Goal: Task Accomplishment & Management: Complete application form

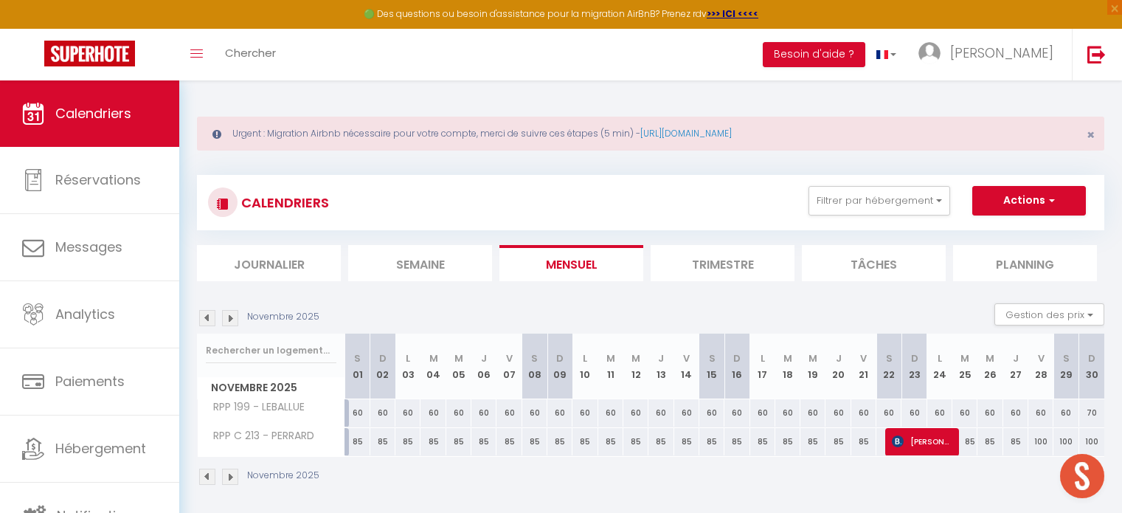
scroll to position [74, 0]
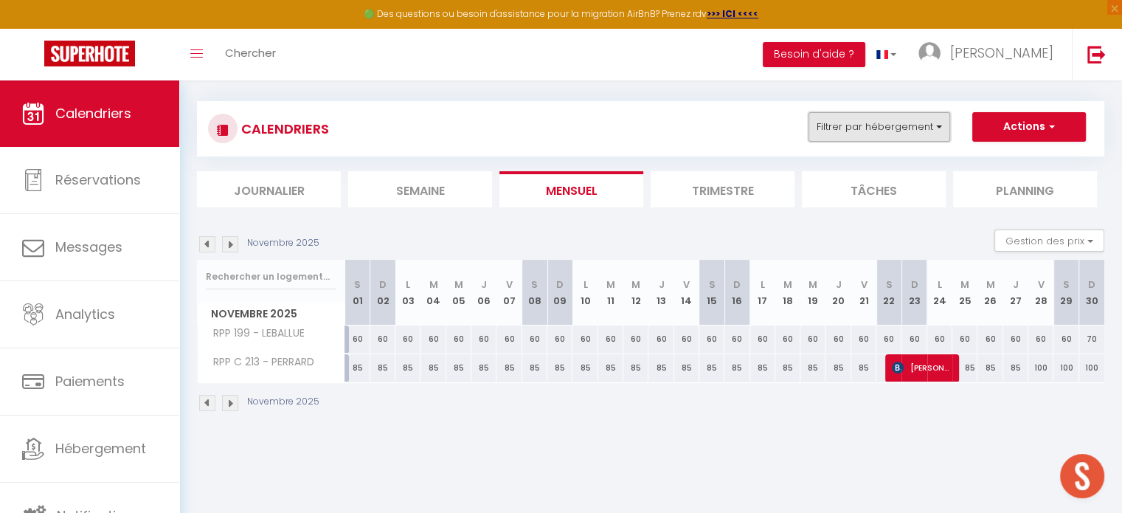
click at [876, 126] on button "Filtrer par hébergement" at bounding box center [880, 127] width 142 height 30
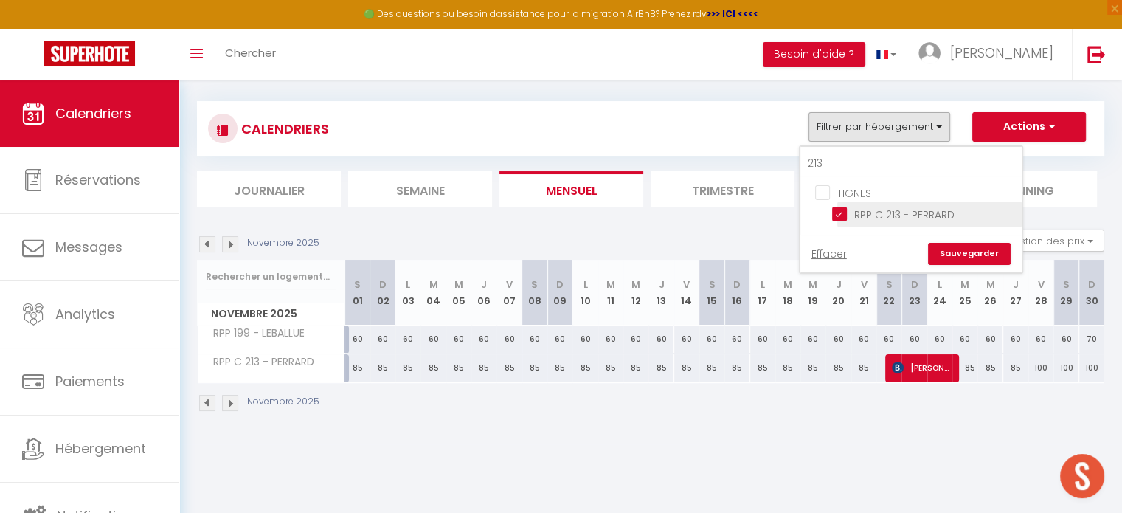
click at [839, 216] on input "RPP C 213 - PERRARD" at bounding box center [924, 213] width 184 height 15
checkbox input "false"
click at [840, 167] on input "213" at bounding box center [911, 164] width 221 height 27
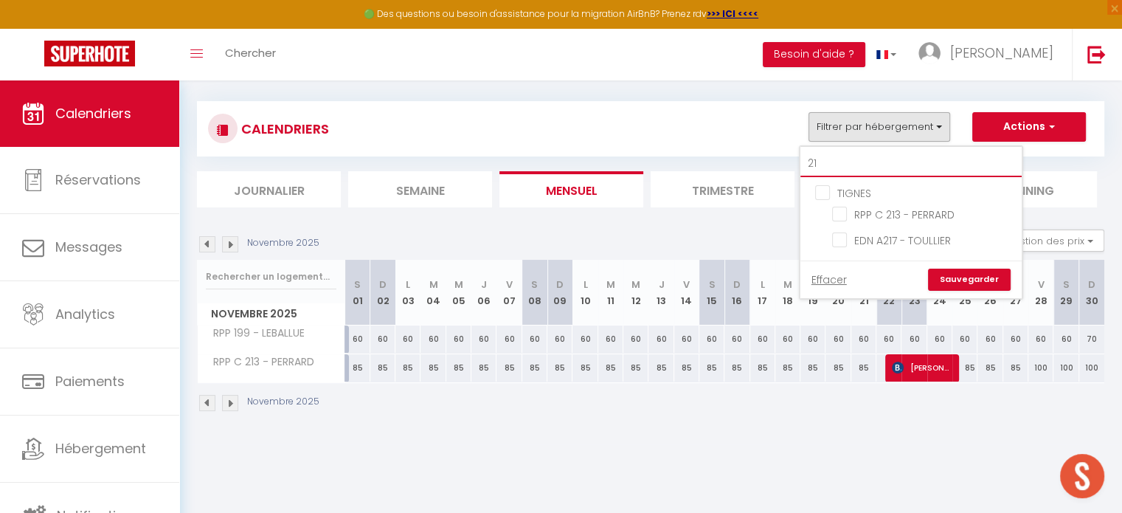
type input "2"
checkbox input "false"
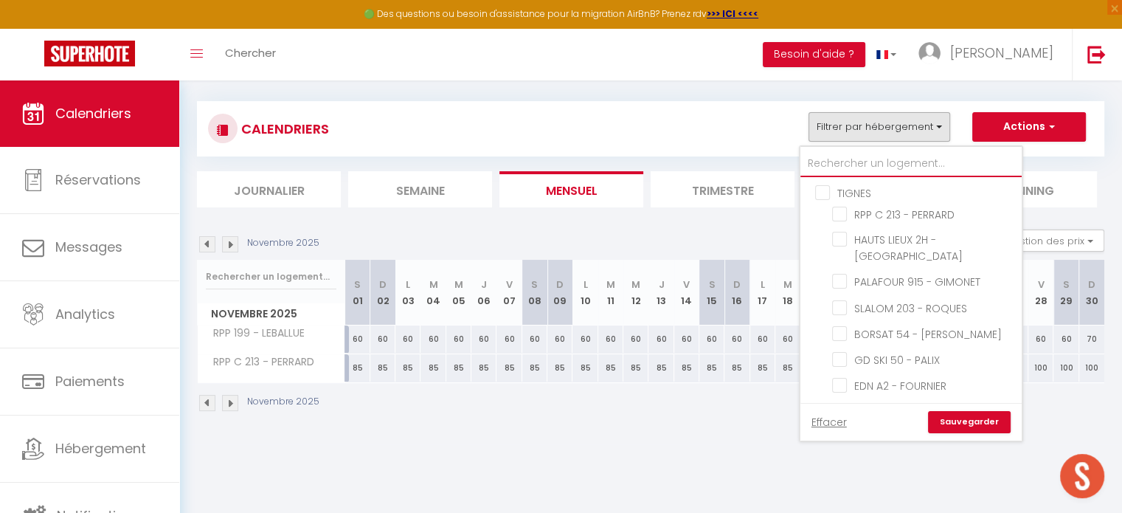
type input "1"
checkbox input "false"
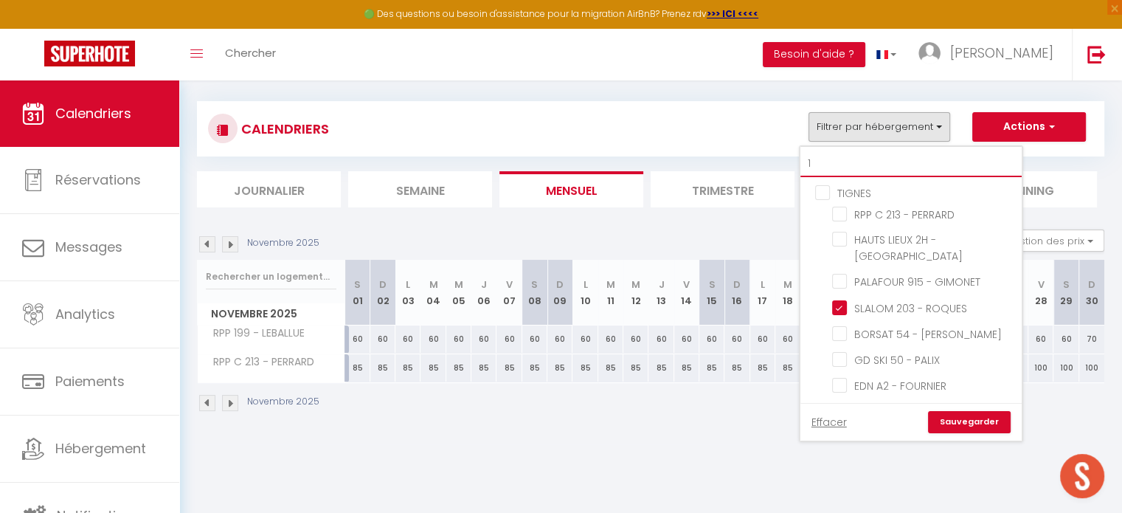
checkbox input "false"
checkbox input "true"
checkbox input "false"
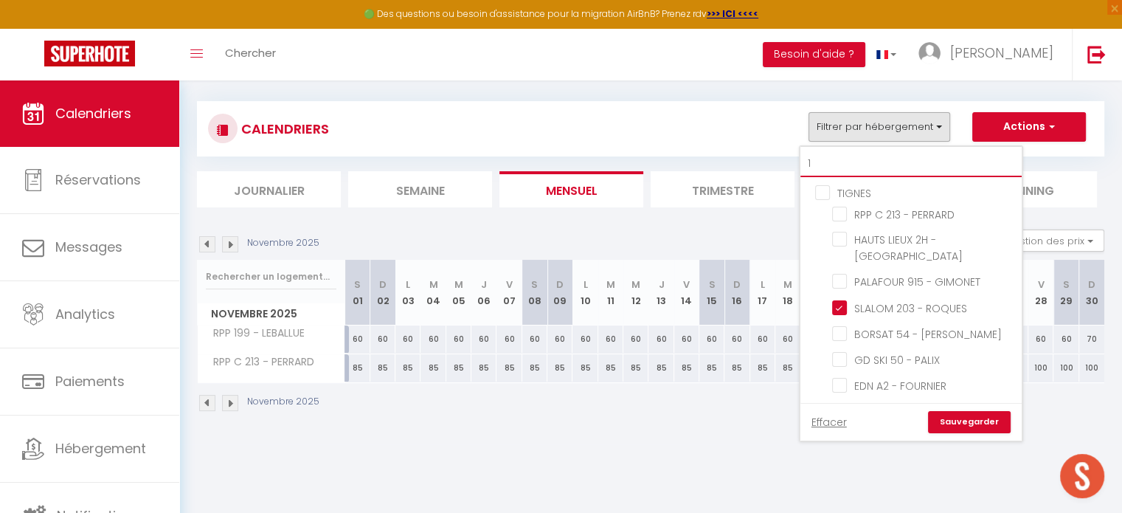
checkbox input "false"
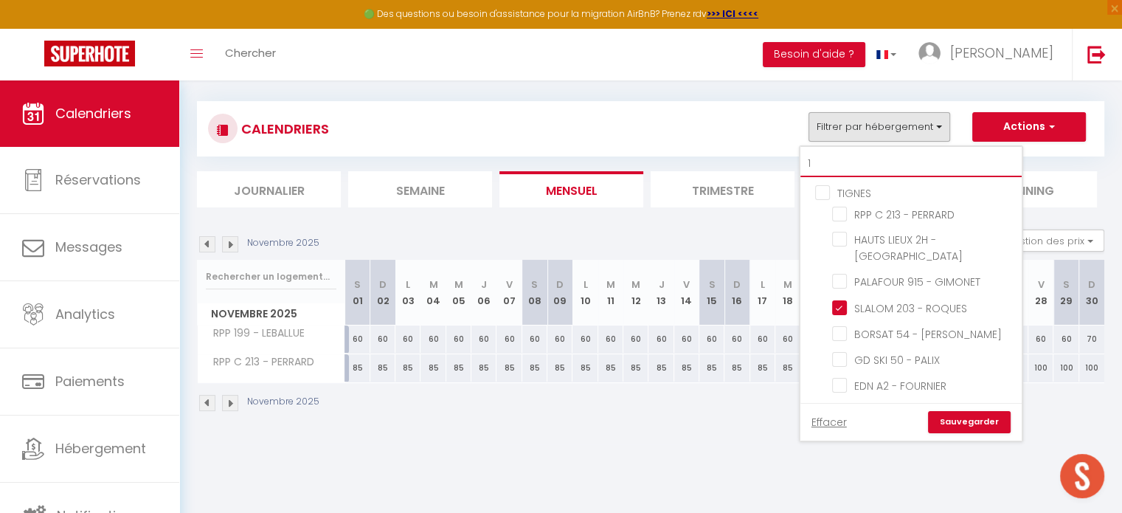
checkbox input "false"
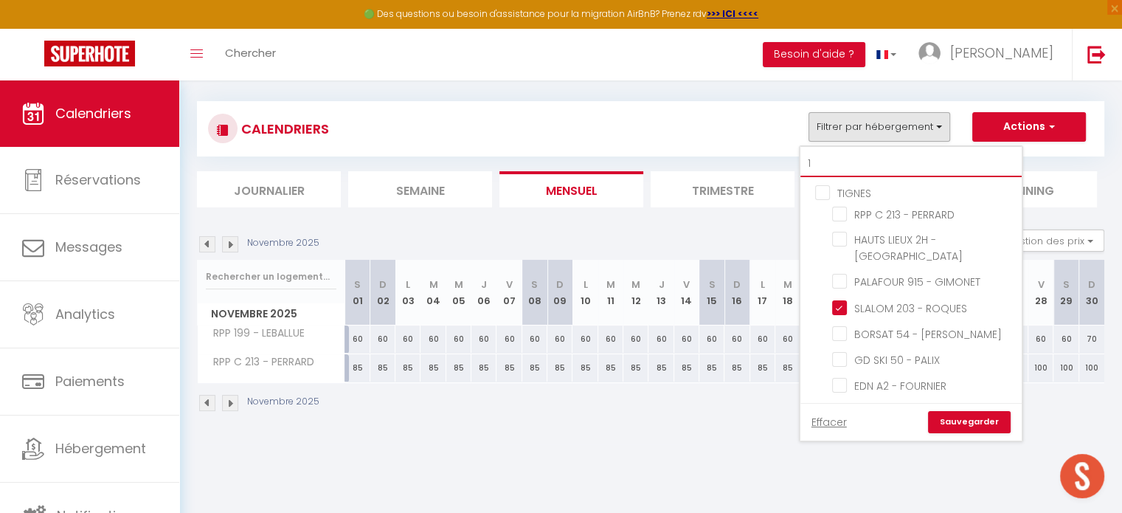
checkbox input "false"
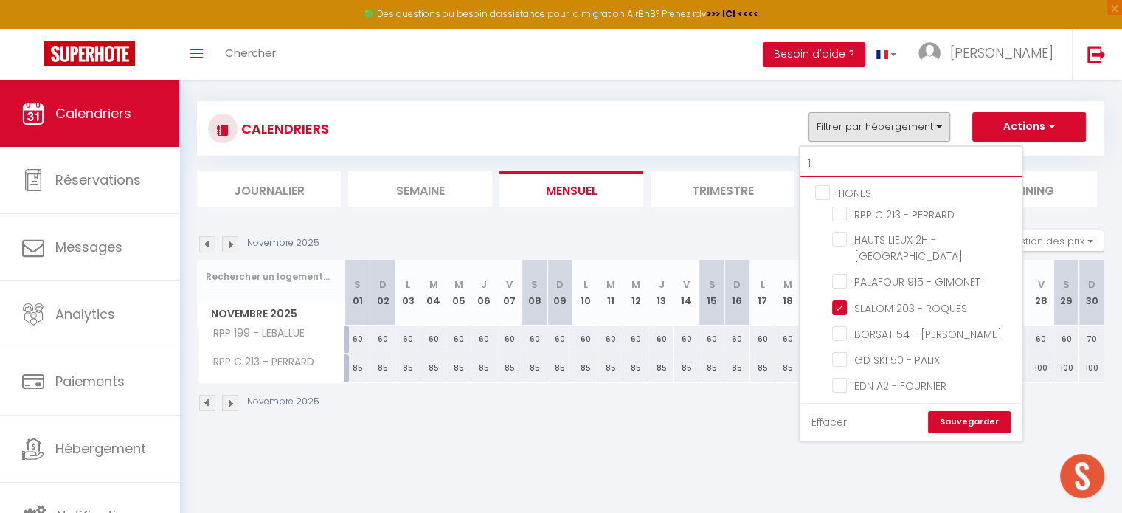
checkbox input "false"
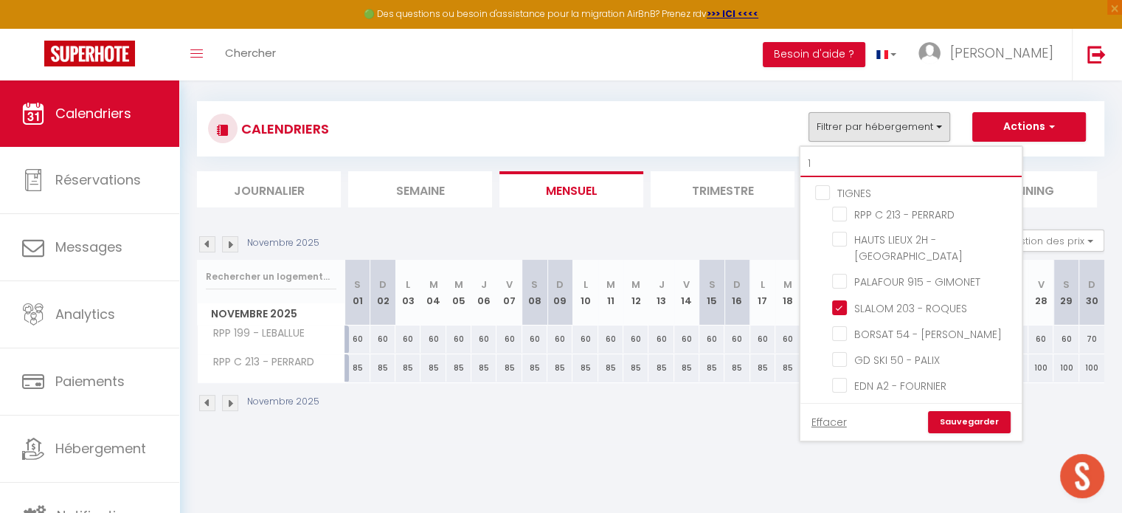
checkbox input "false"
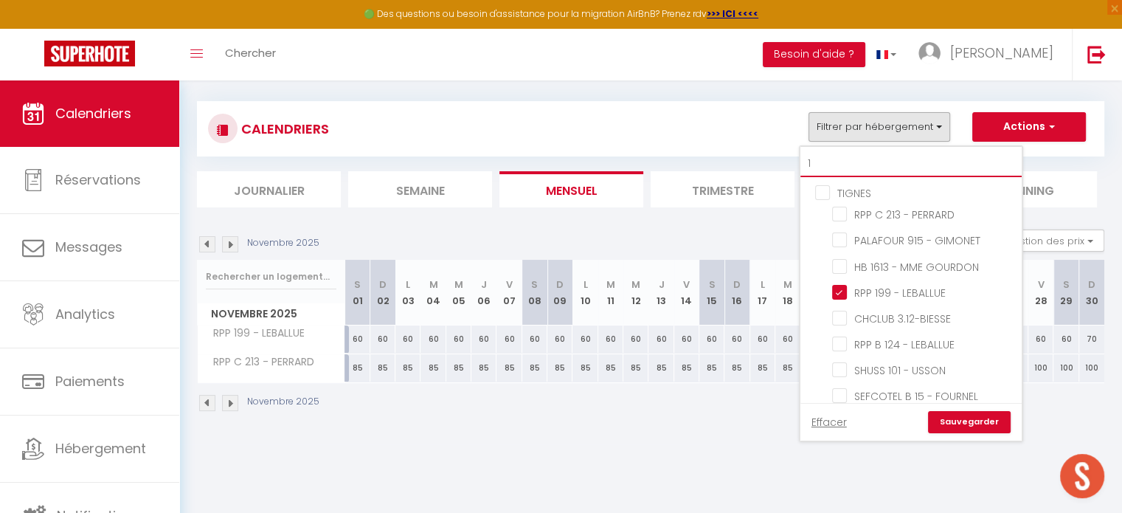
type input "1."
checkbox input "false"
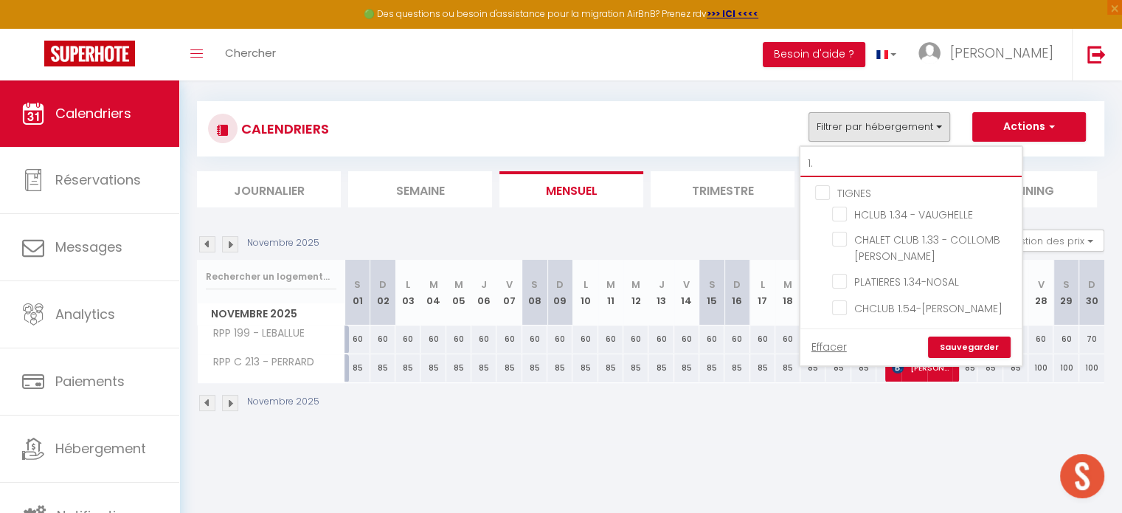
type input "1.3"
checkbox input "false"
type input "1.33"
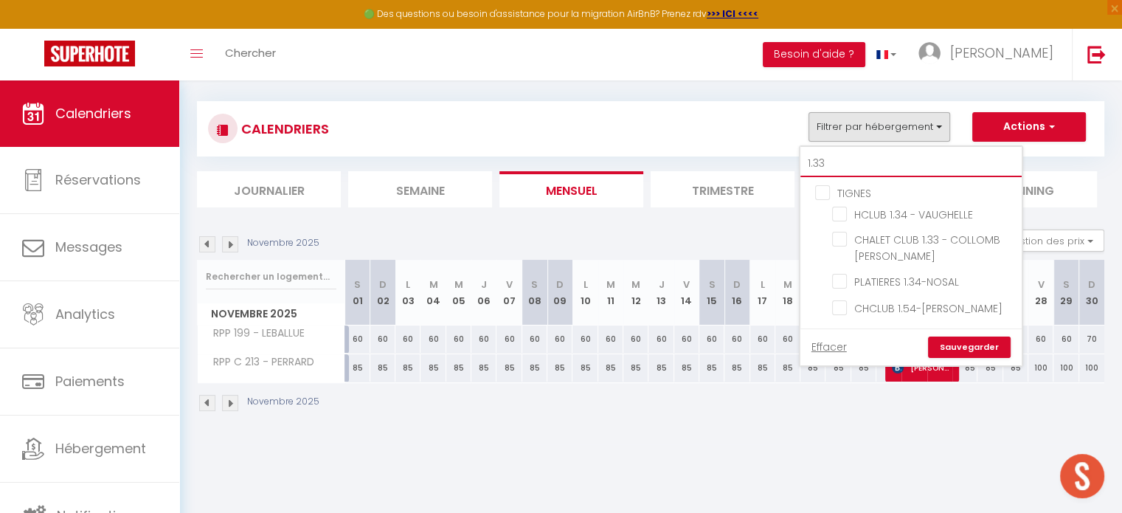
checkbox input "false"
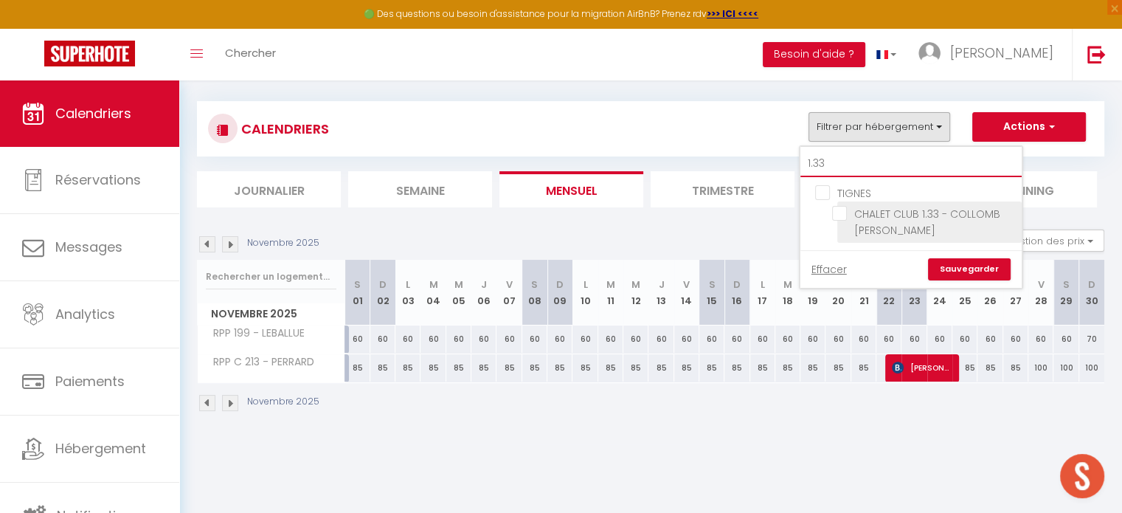
type input "1.33"
click at [840, 208] on input "CHALET CLUB 1.33 - COLLOMB [PERSON_NAME]" at bounding box center [924, 213] width 184 height 15
checkbox input "true"
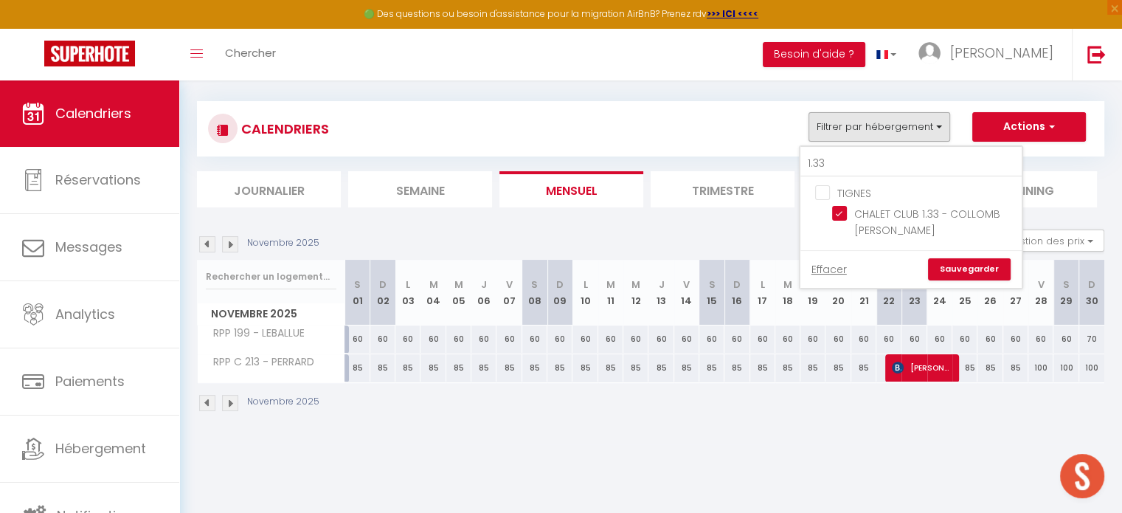
click at [970, 268] on link "Sauvegarder" at bounding box center [969, 269] width 83 height 22
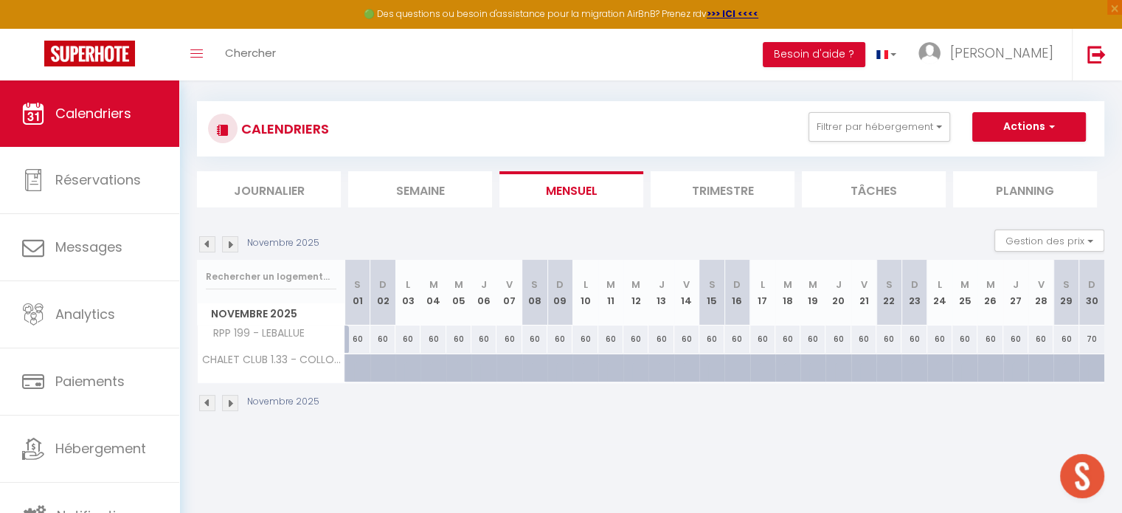
click at [230, 404] on img at bounding box center [230, 403] width 16 height 16
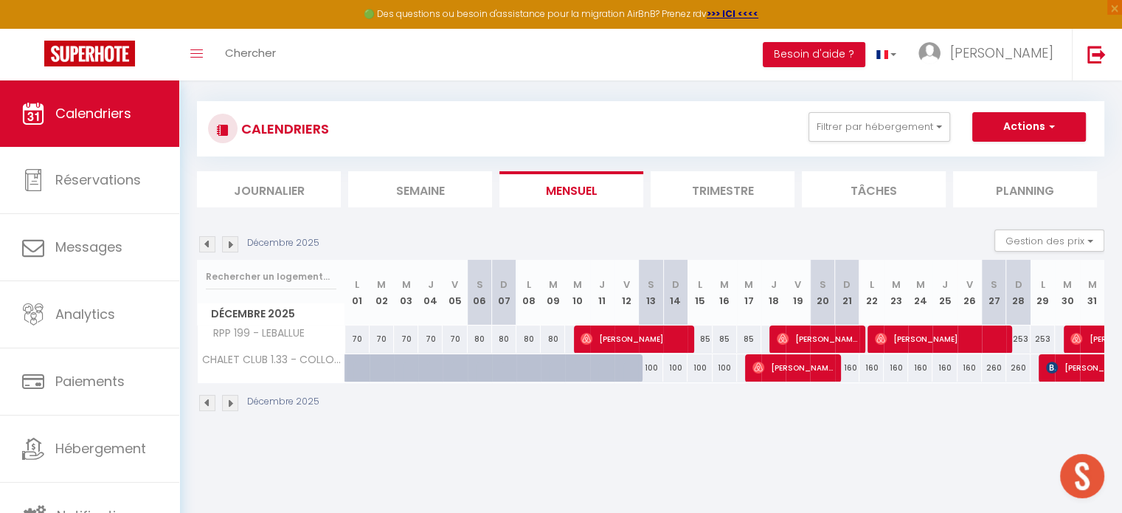
click at [232, 410] on div "Décembre 2025" at bounding box center [651, 405] width 908 height 44
click at [232, 404] on img at bounding box center [230, 403] width 16 height 16
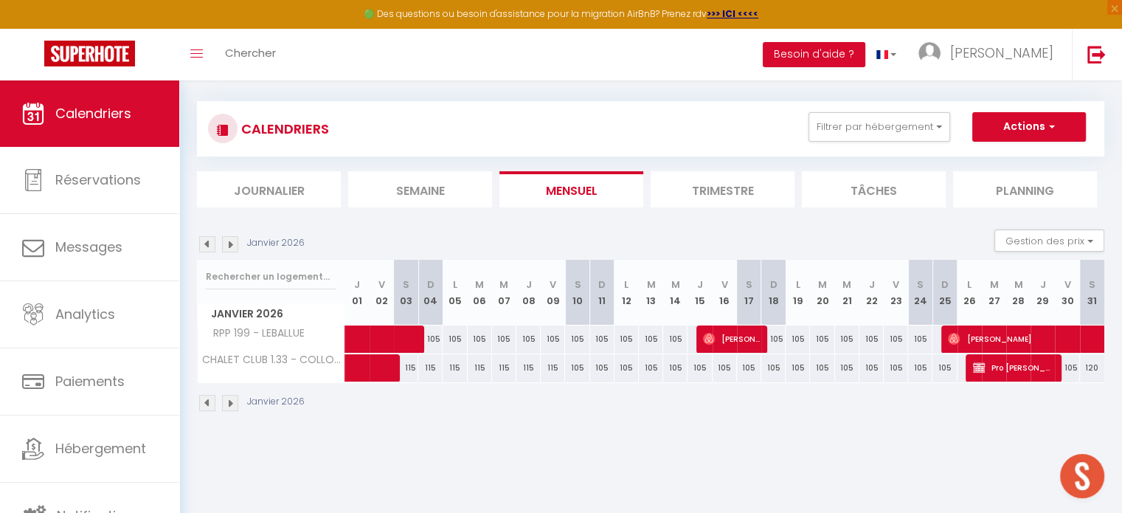
click at [232, 404] on img at bounding box center [230, 403] width 16 height 16
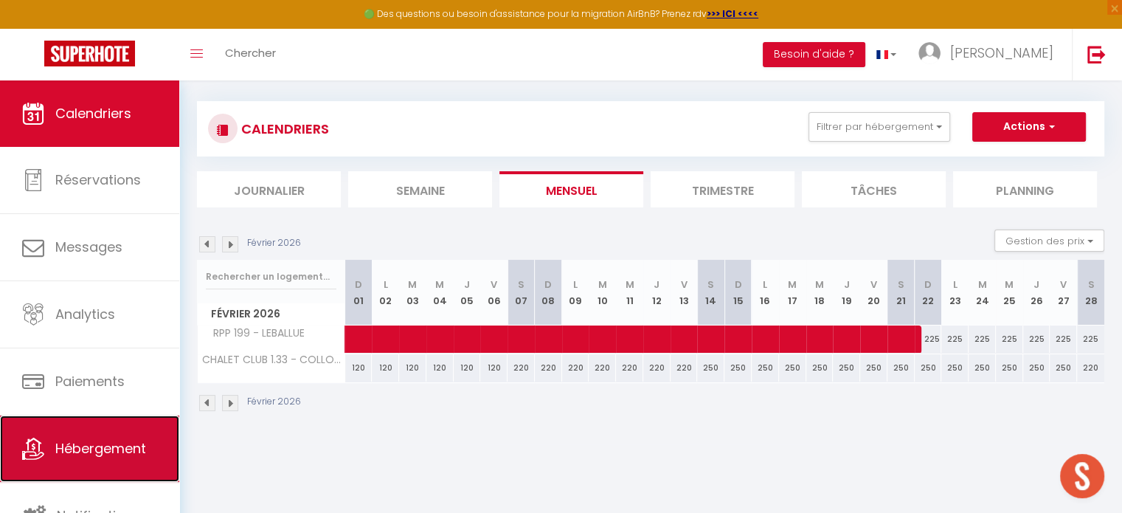
click at [120, 441] on span "Hébergement" at bounding box center [100, 448] width 91 height 18
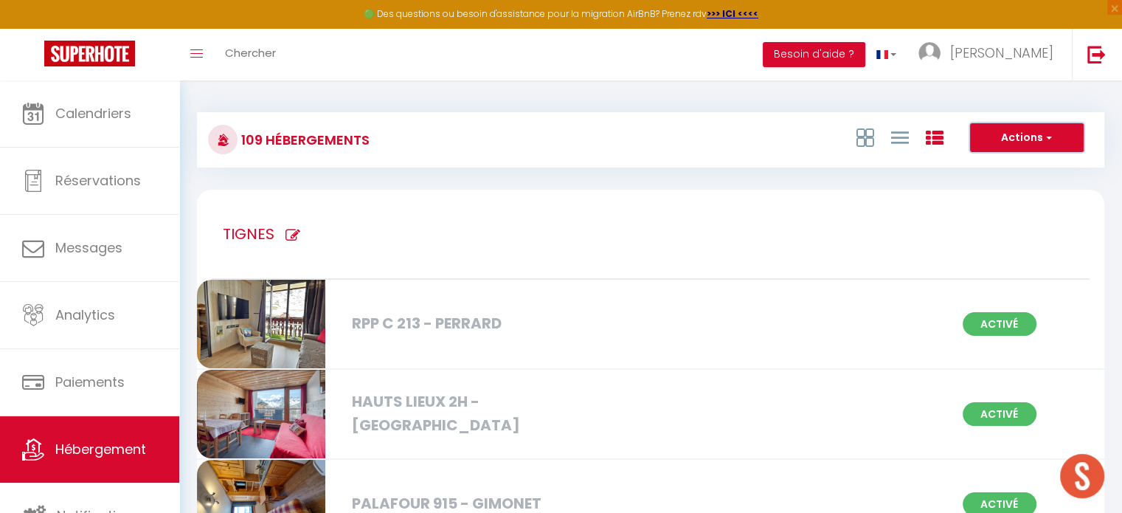
click at [992, 134] on button "Actions" at bounding box center [1027, 138] width 114 height 30
click at [973, 168] on li "Créer un Hébergement" at bounding box center [1015, 168] width 135 height 16
select select "3"
select select "2"
select select "1"
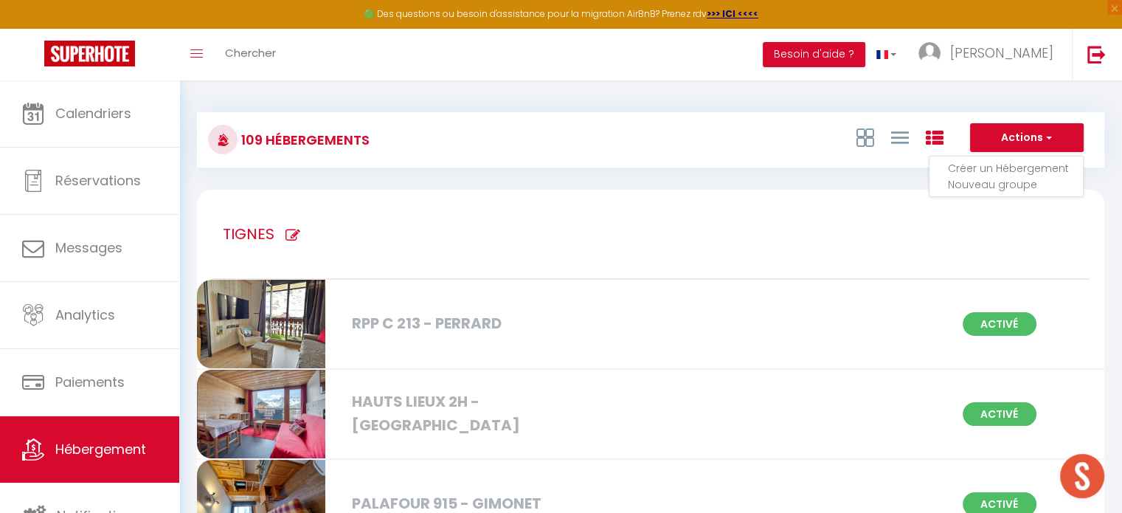
select select "1"
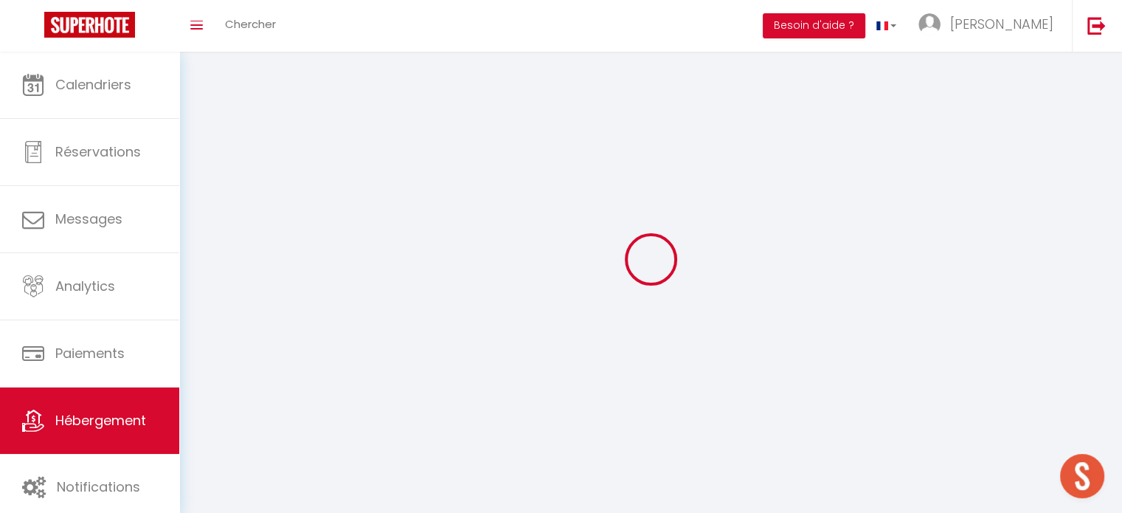
select select
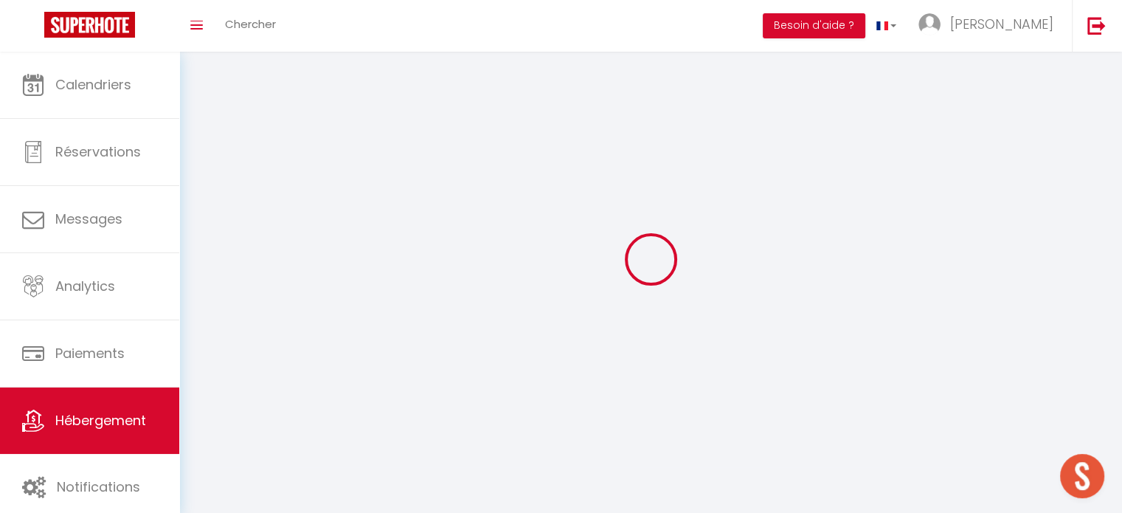
select select
checkbox input "false"
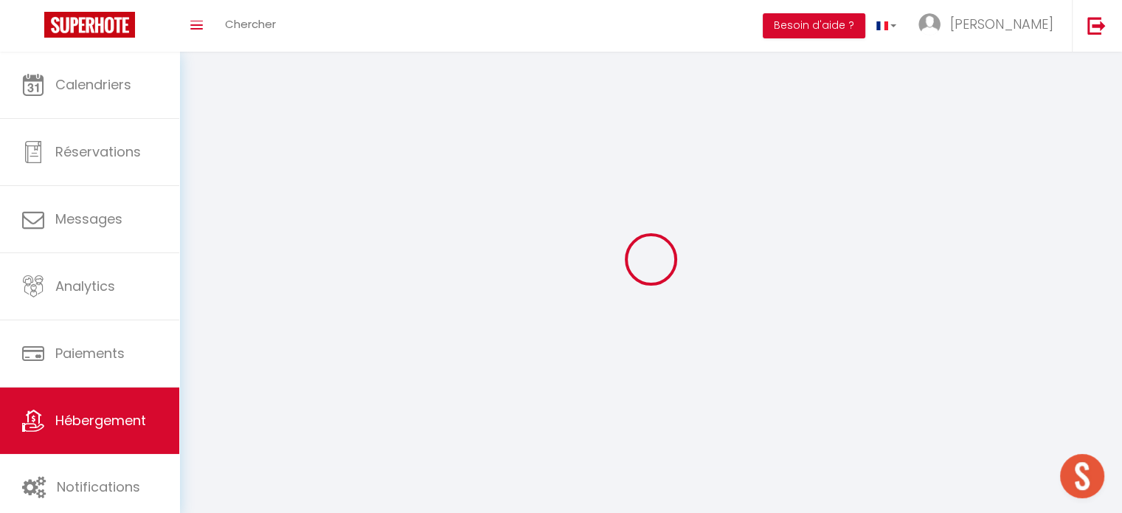
select select
select select "1"
select select "28"
select select
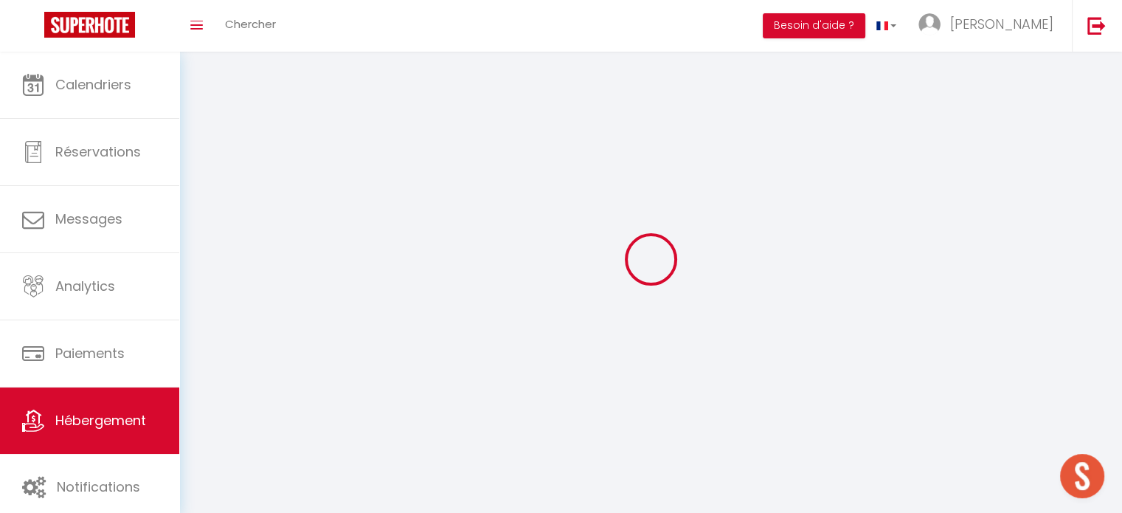
select select
checkbox input "false"
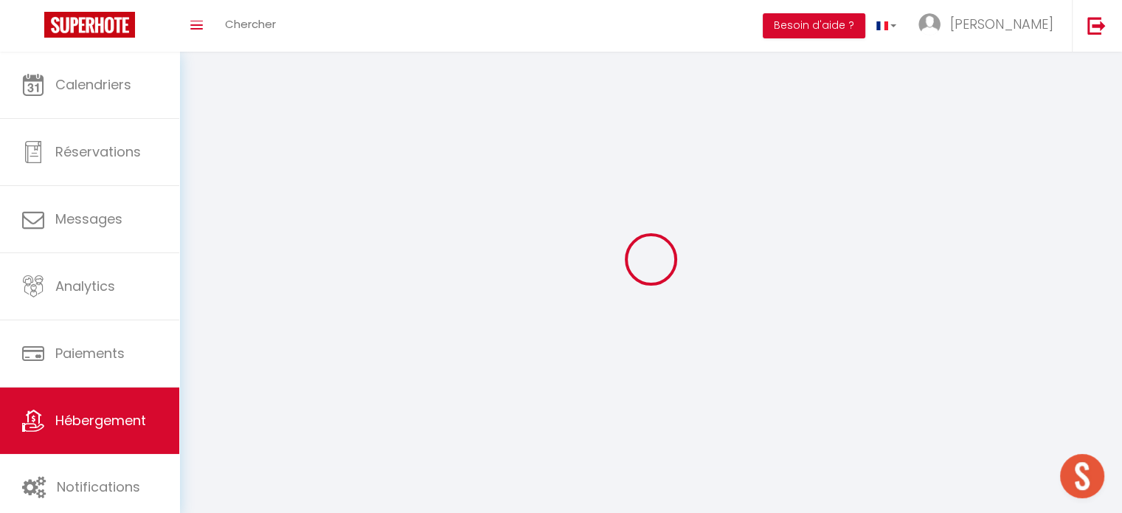
checkbox input "false"
select select
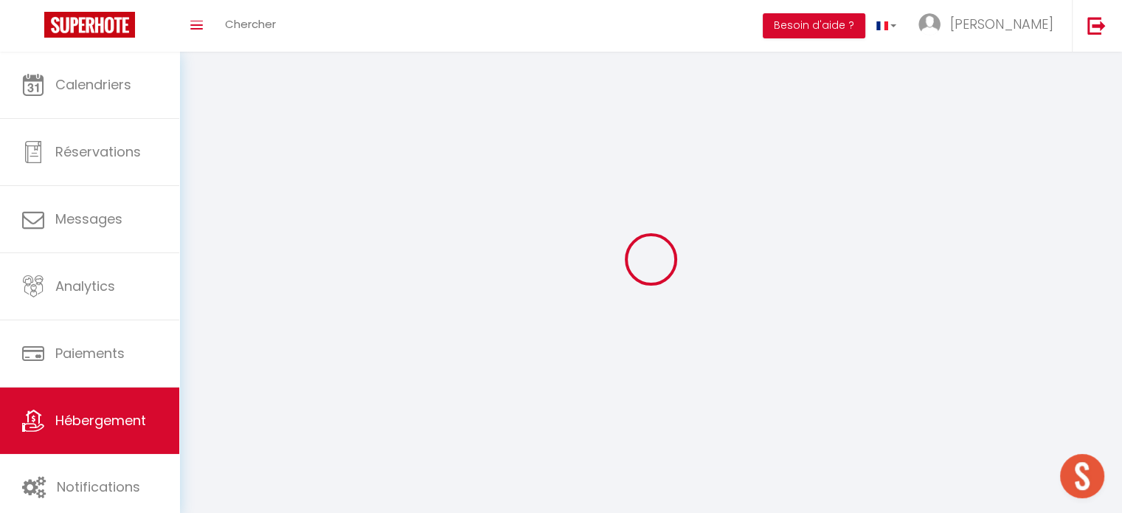
select select
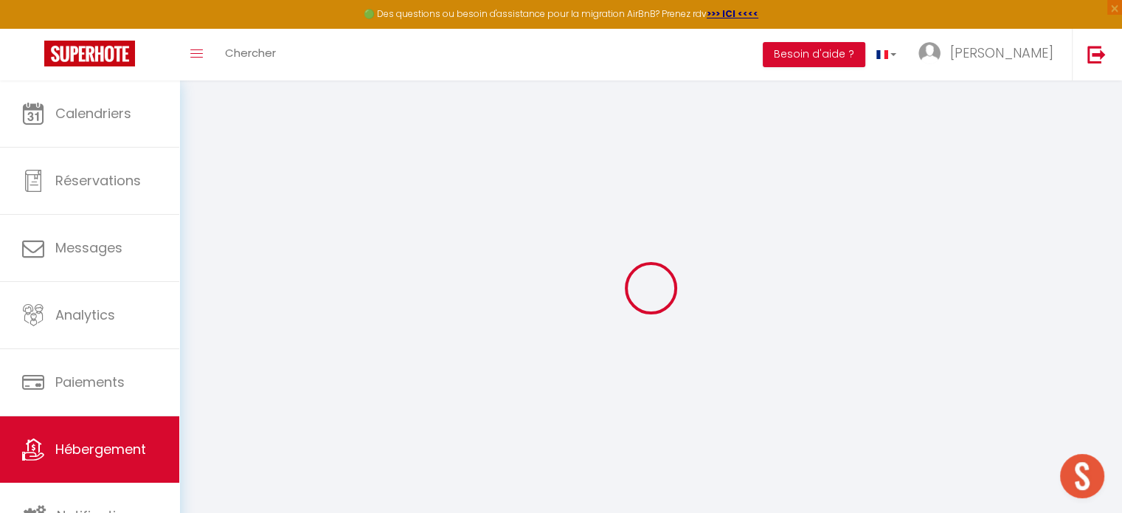
select select
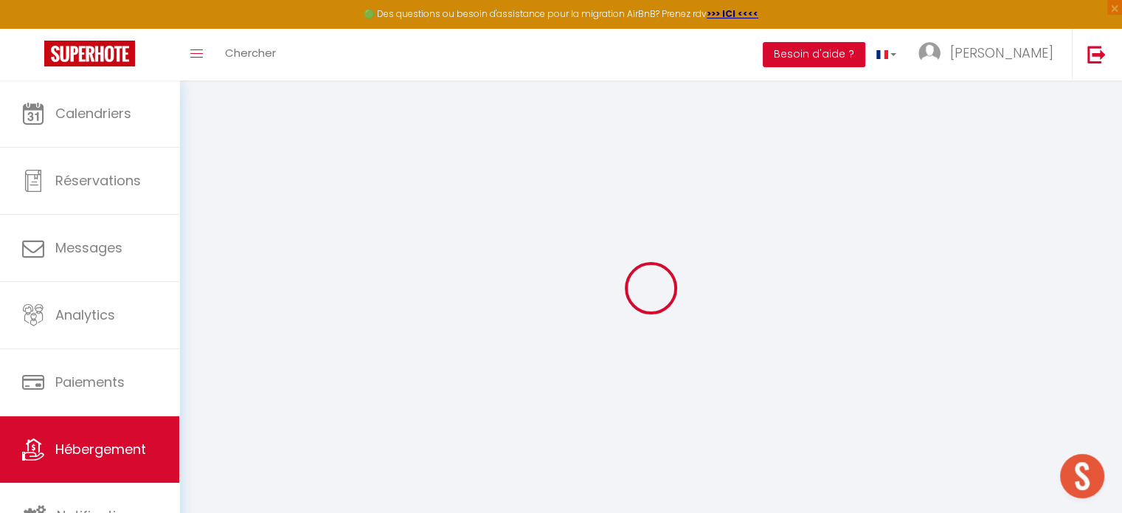
select select
checkbox input "false"
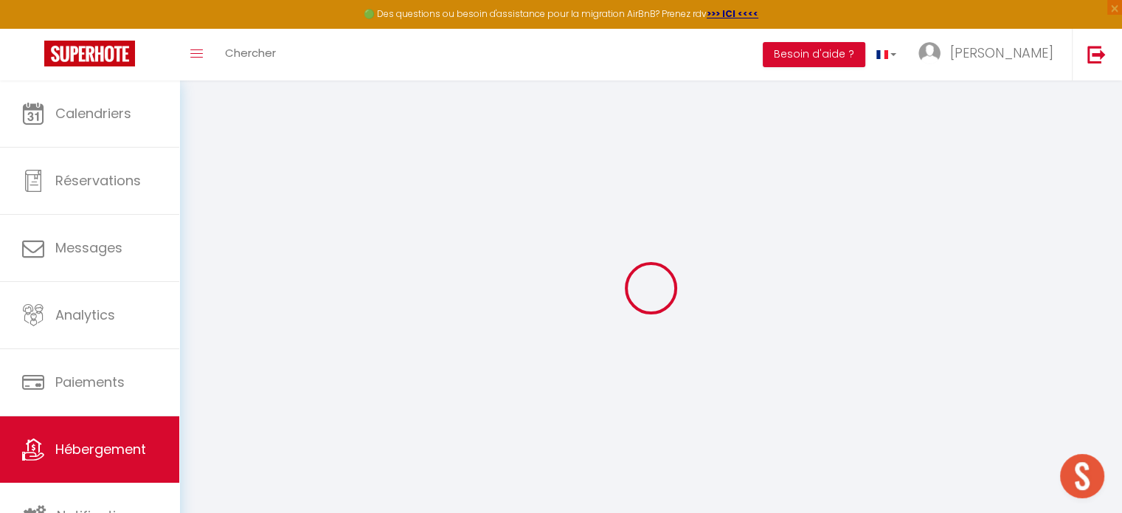
select select
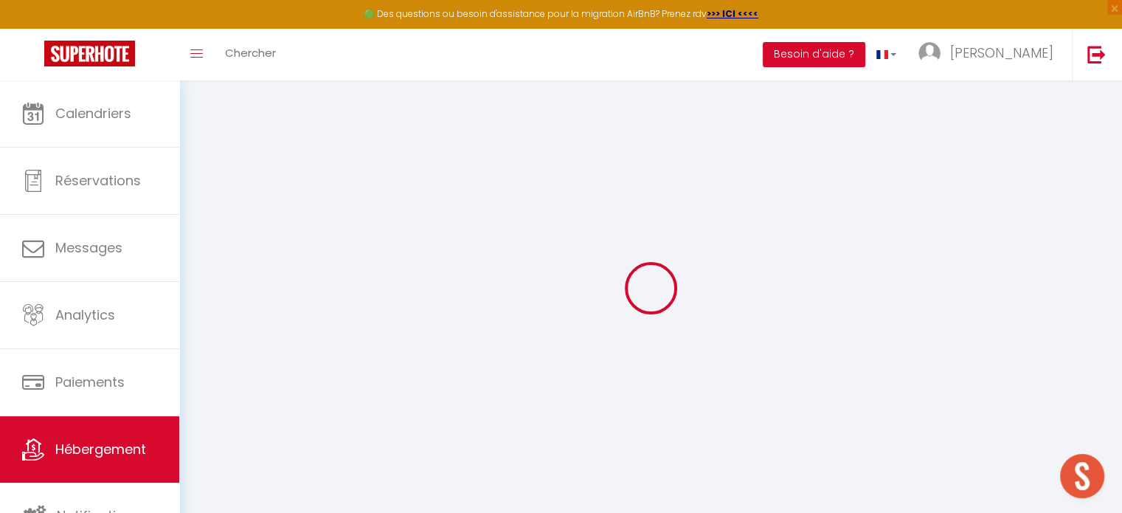
select select
checkbox input "false"
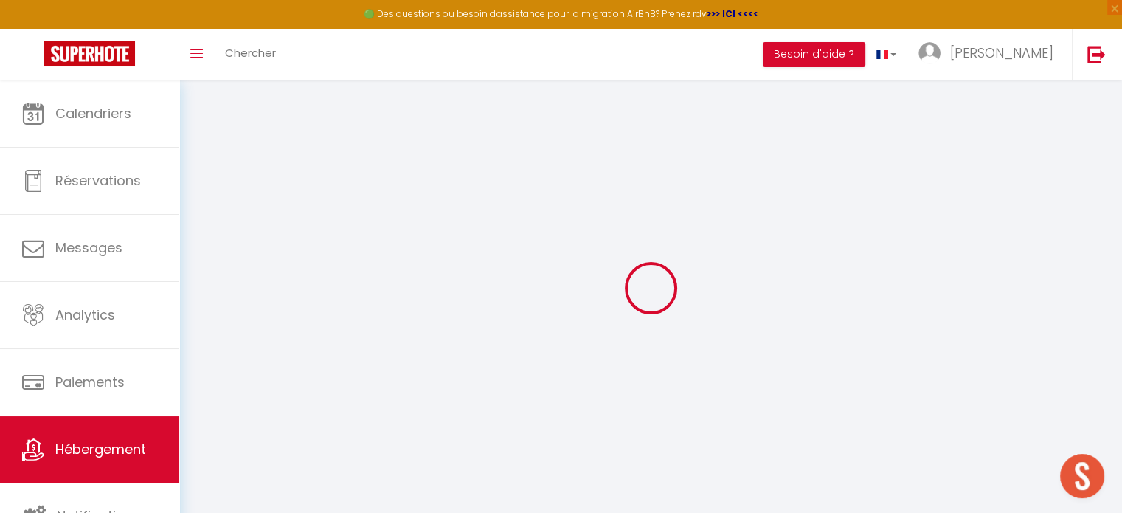
checkbox input "false"
select select
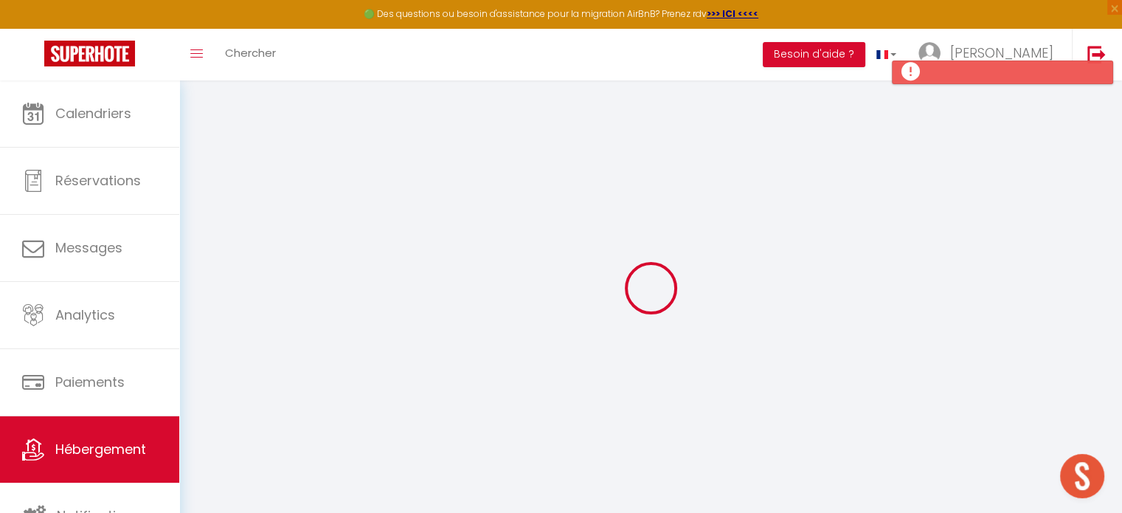
select select
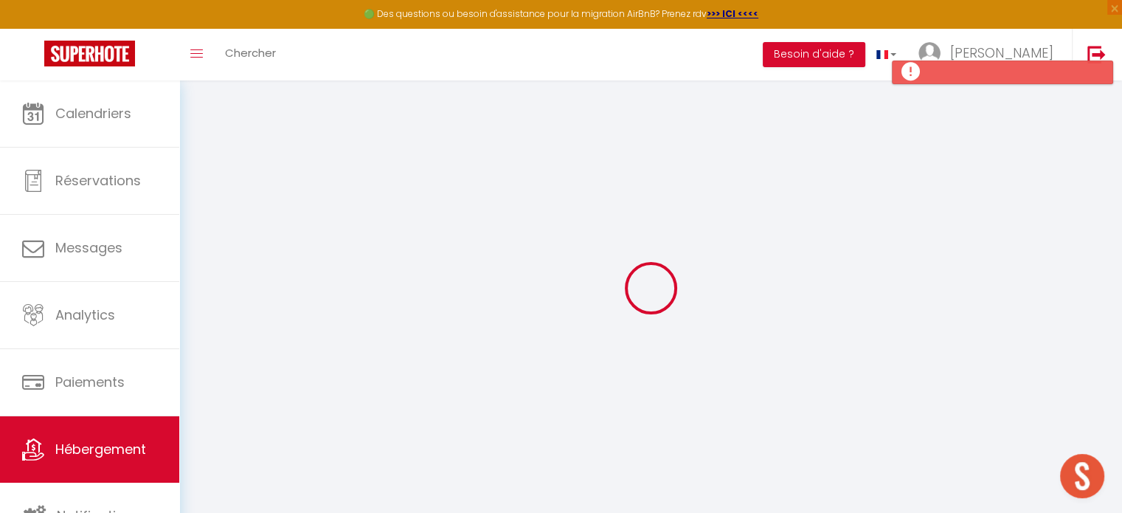
select select
checkbox input "false"
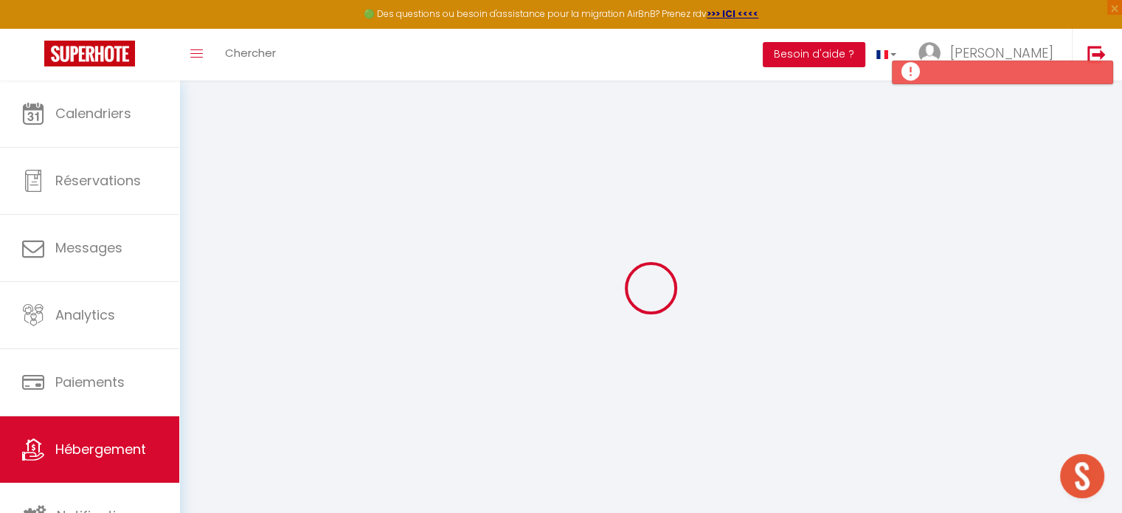
select select
checkbox input "false"
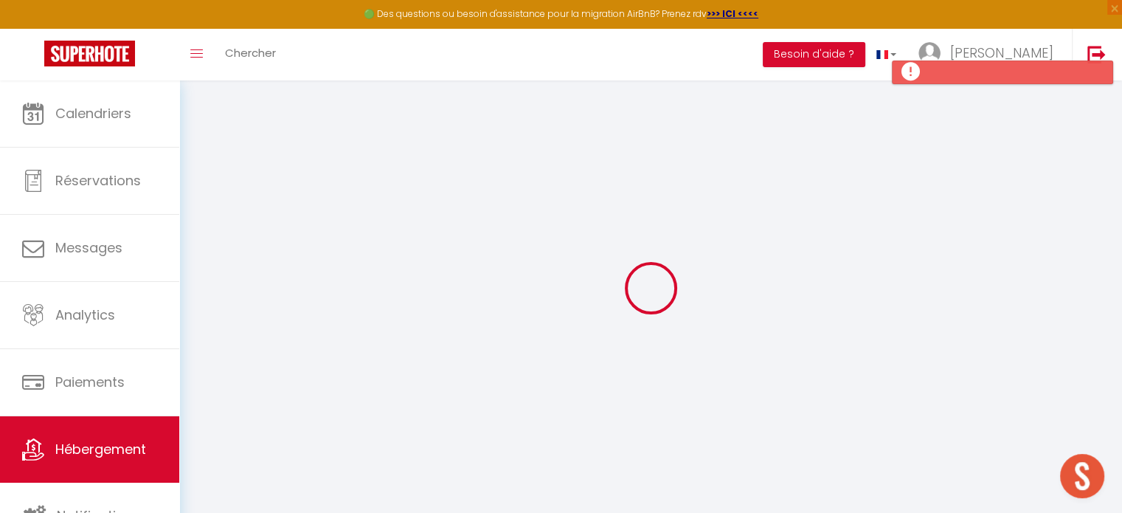
checkbox input "false"
select select
select select "15:00"
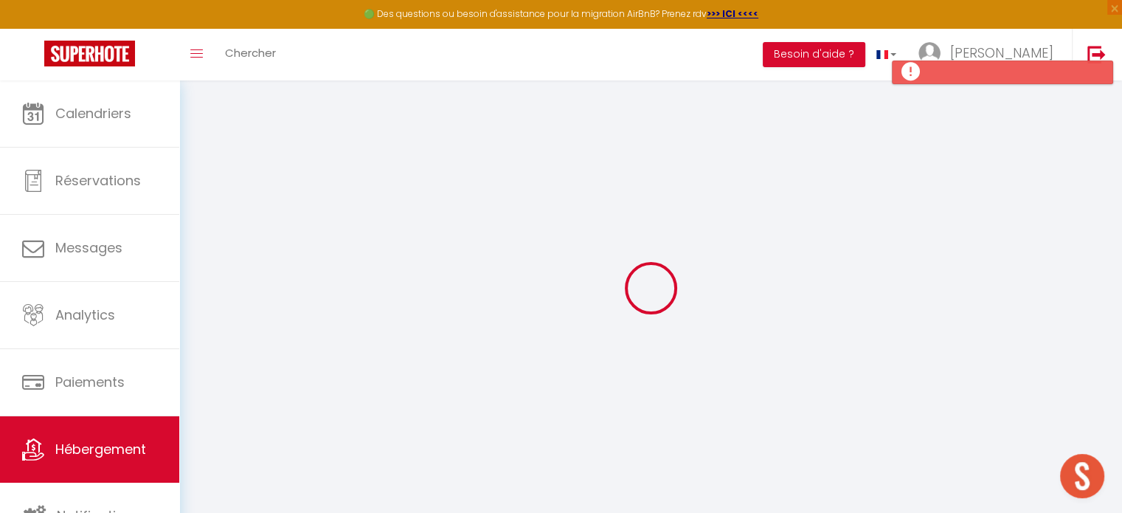
select select "23:45"
select select "11:00"
select select "30"
select select "120"
select select
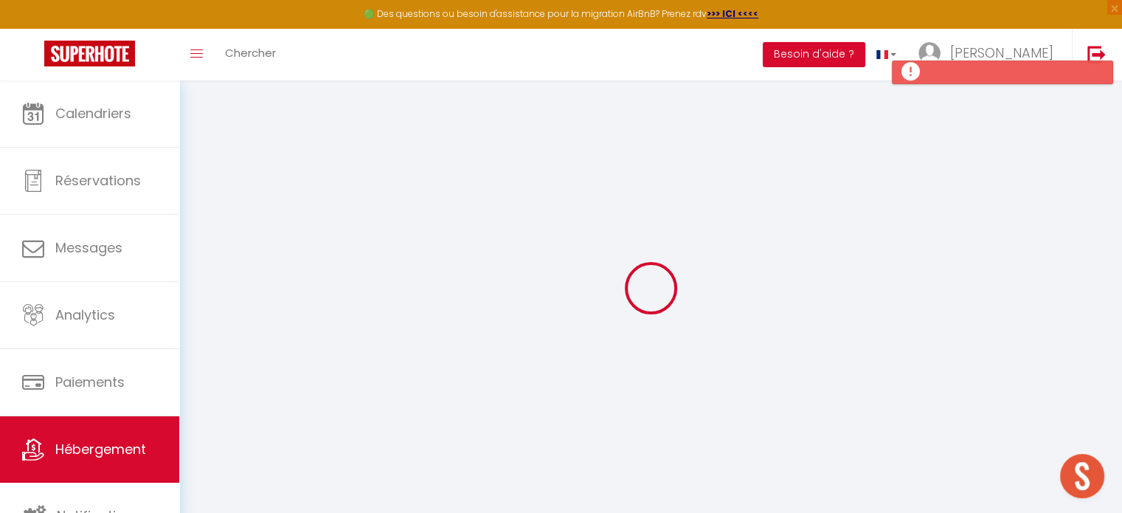
checkbox input "false"
select select
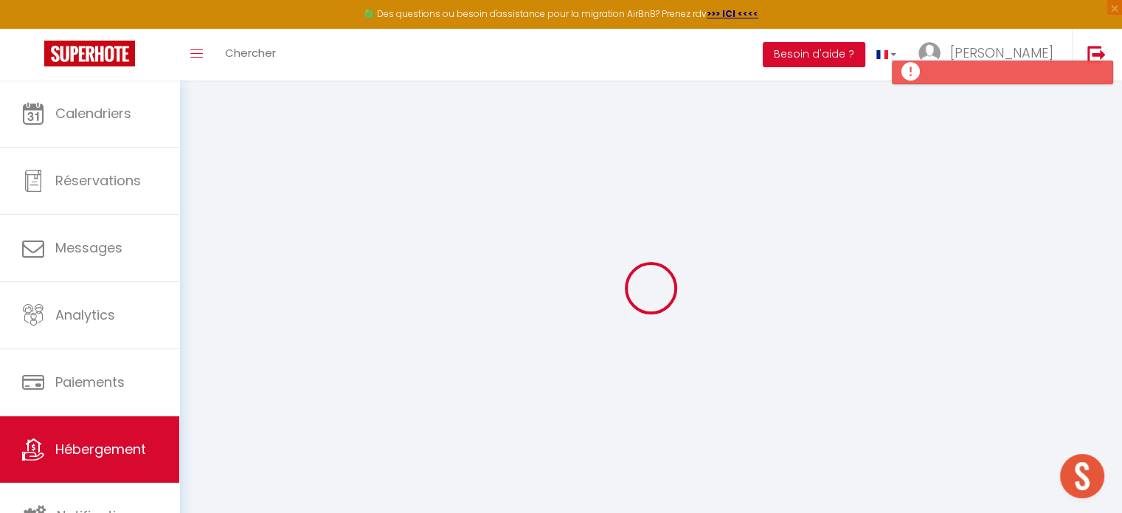
select select
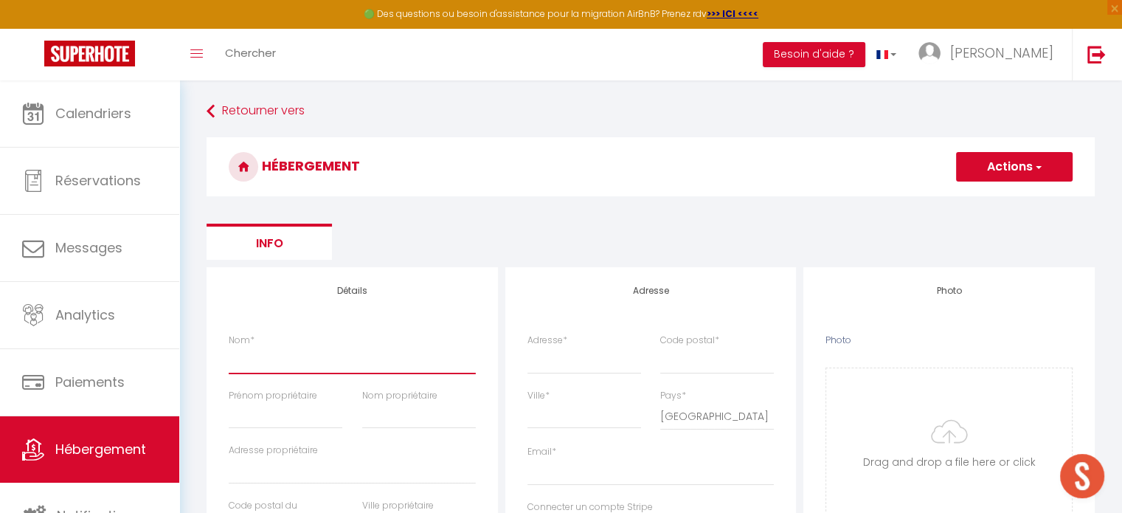
click at [281, 365] on input "Nom *" at bounding box center [352, 360] width 247 height 27
type input "C"
select select
checkbox input "false"
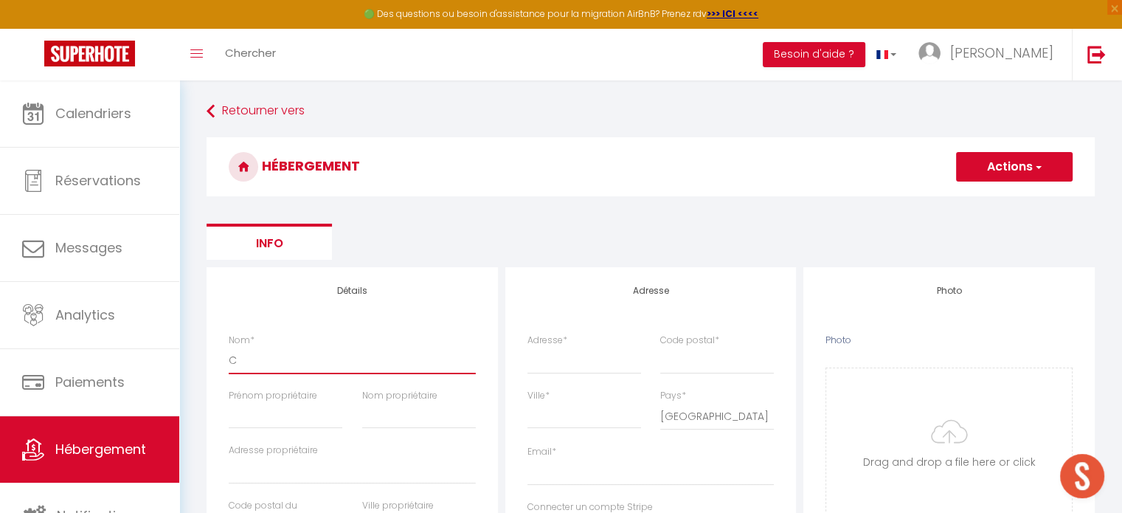
checkbox input "false"
select select
type input "CA"
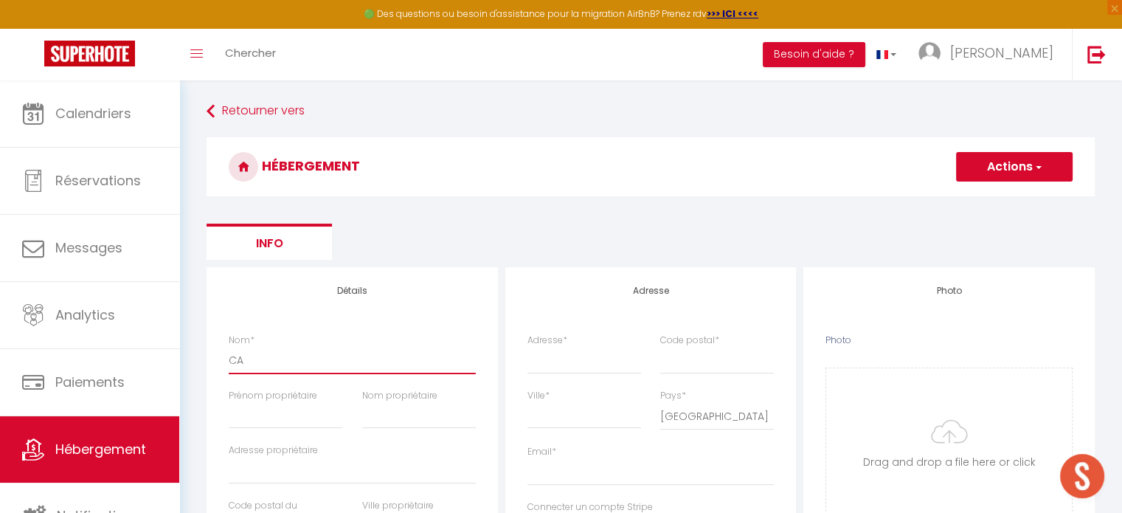
select select
checkbox input "false"
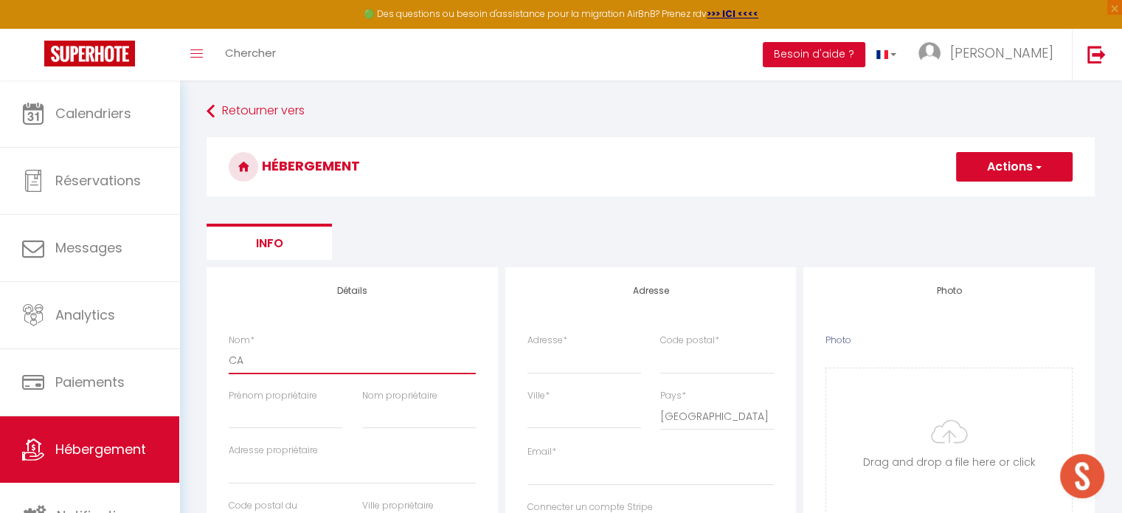
select select
type input "CAR"
select select
checkbox input "false"
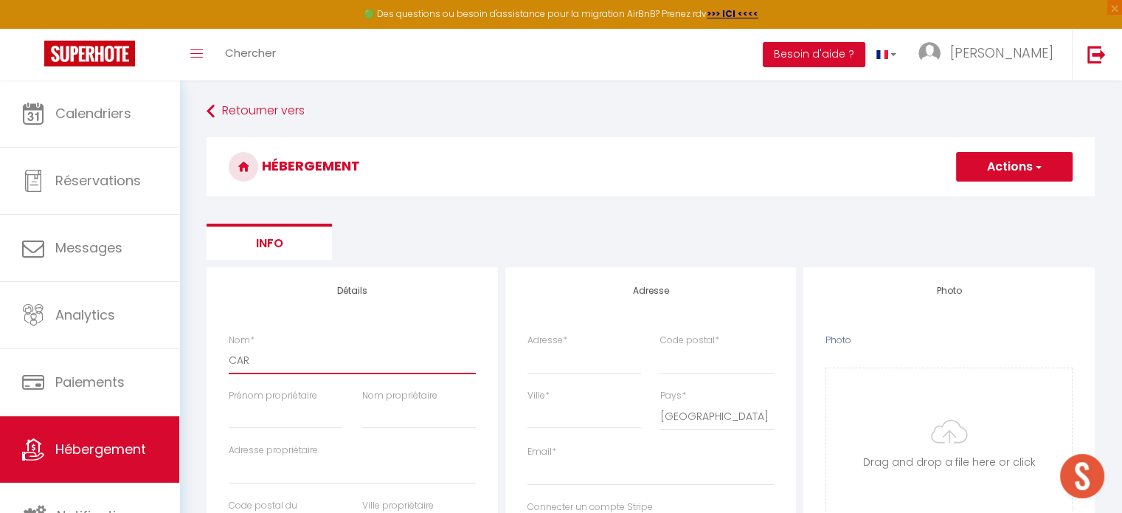
checkbox input "false"
select select
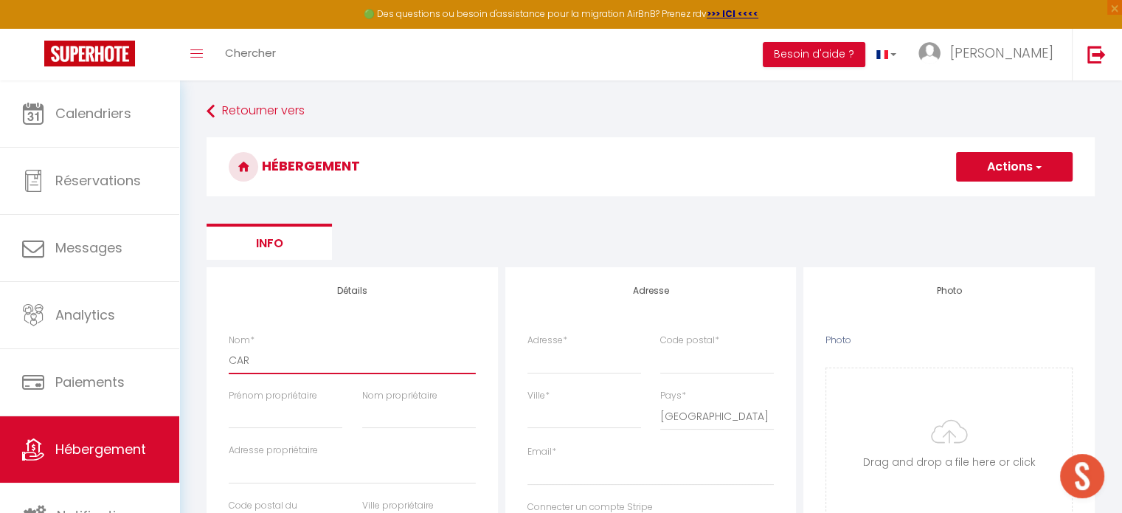
type input "CARR"
select select
checkbox input "false"
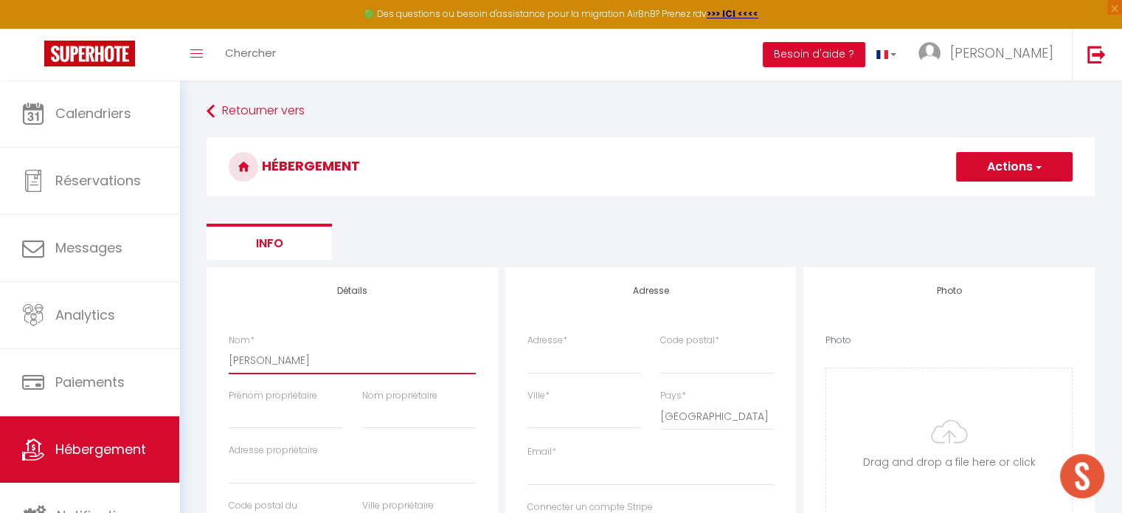
checkbox input "false"
select select
type input "CARRE"
select select
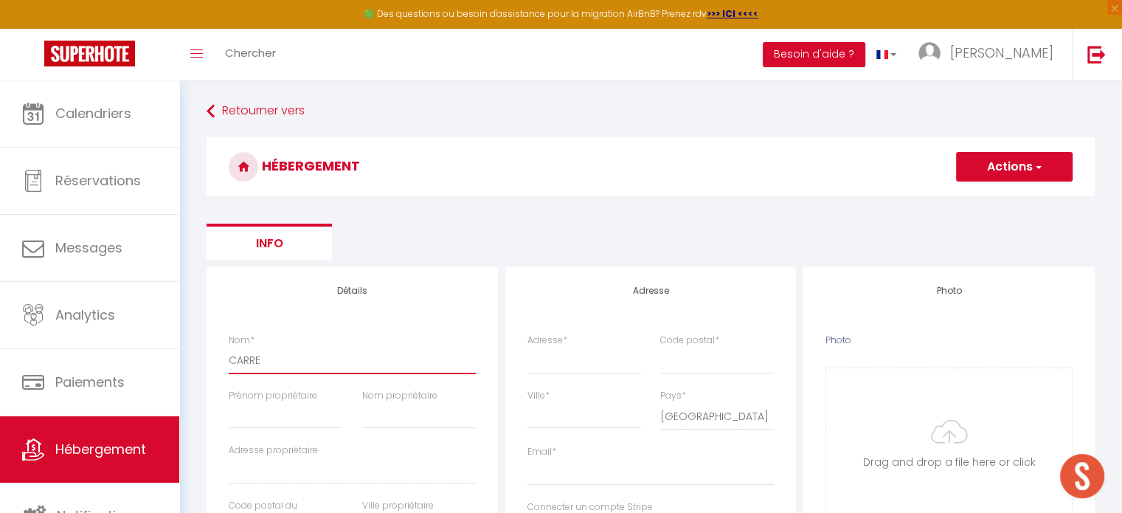
checkbox input "false"
select select
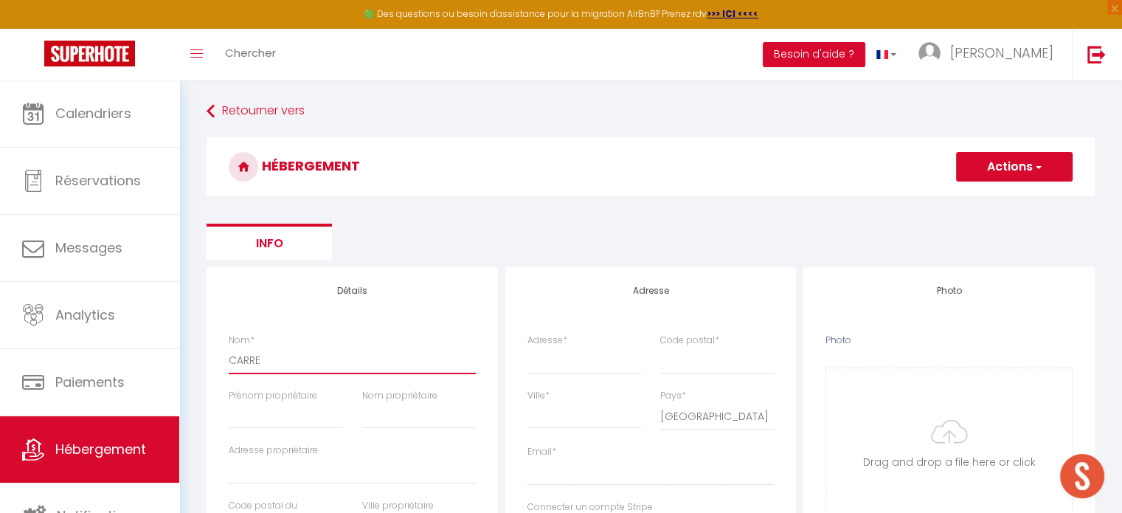
select select
type input "CARRE"
select select
checkbox input "false"
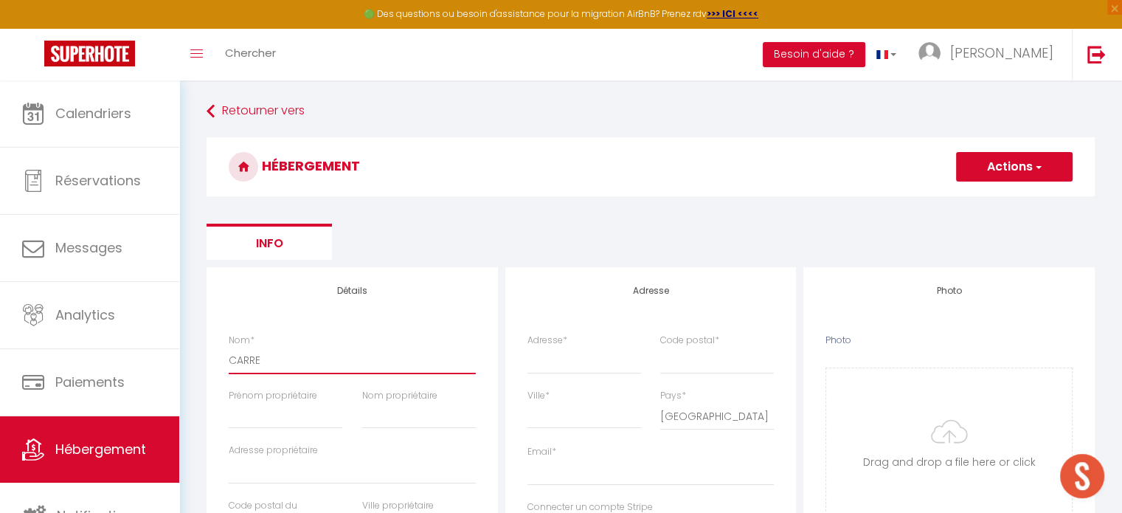
checkbox input "false"
select select
type input "CARRE A"
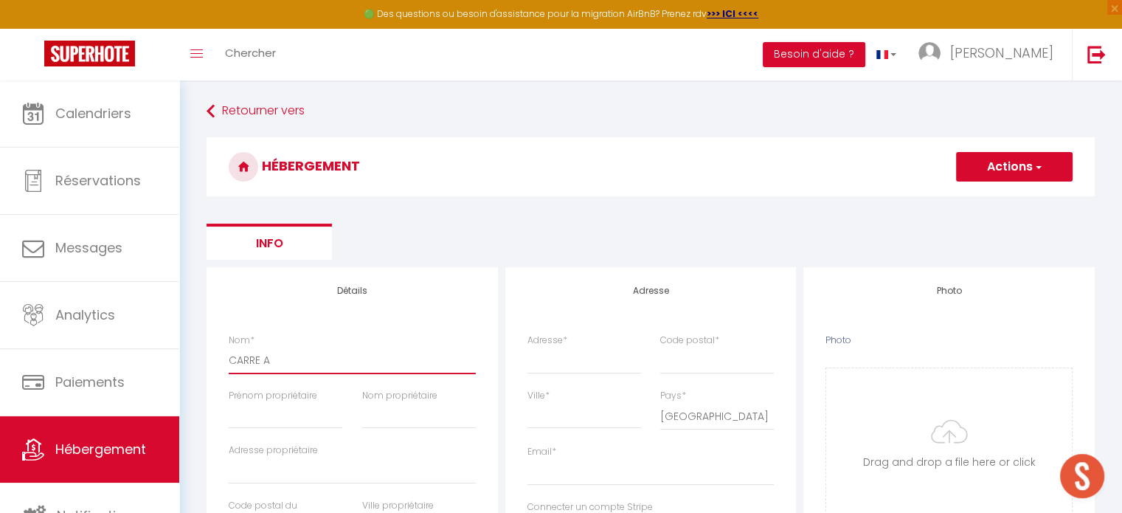
select select
checkbox input "false"
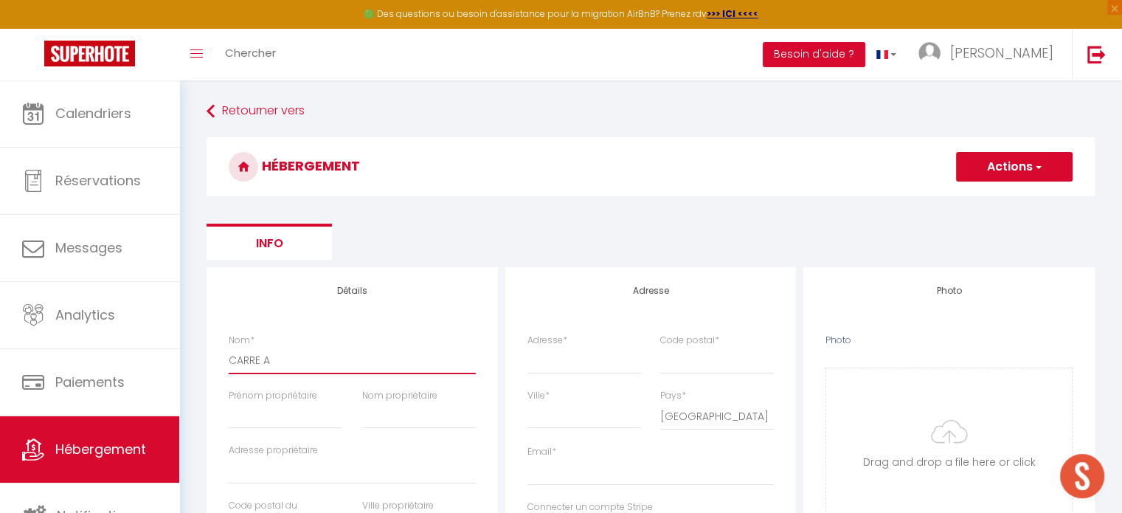
select select
type input "CARRE AL"
select select
checkbox input "false"
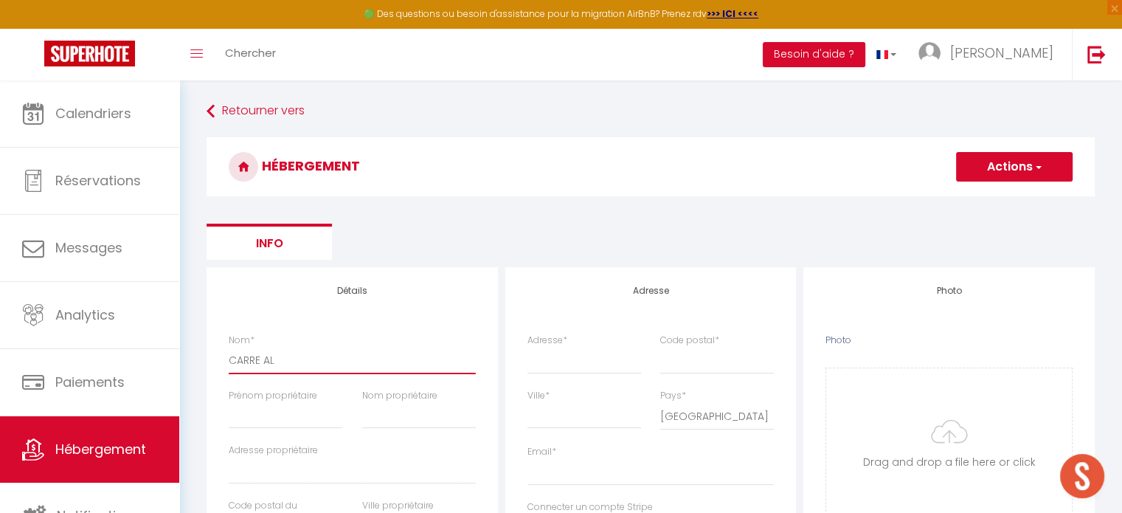
checkbox input "false"
select select
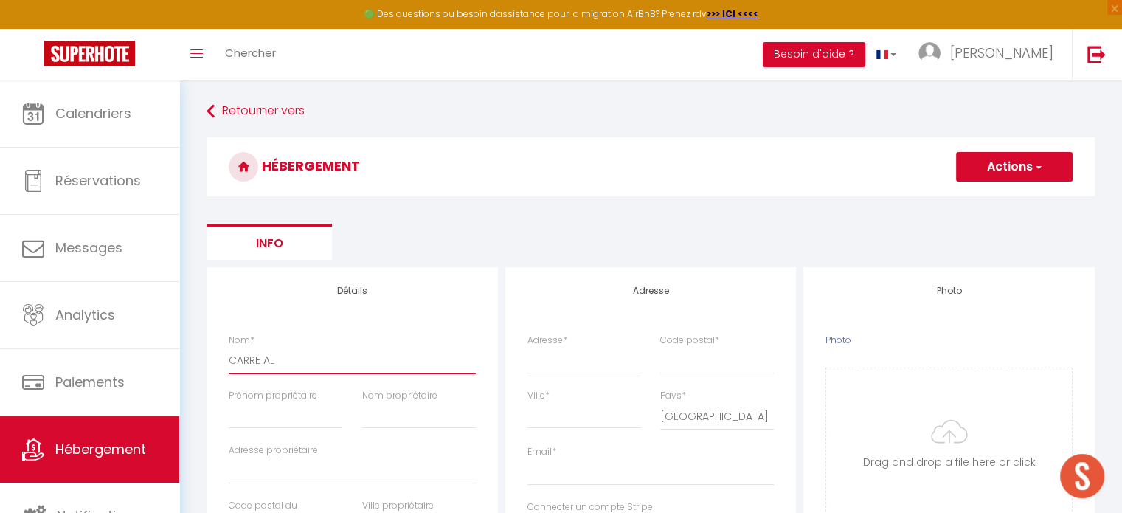
type input "CARRE ALP"
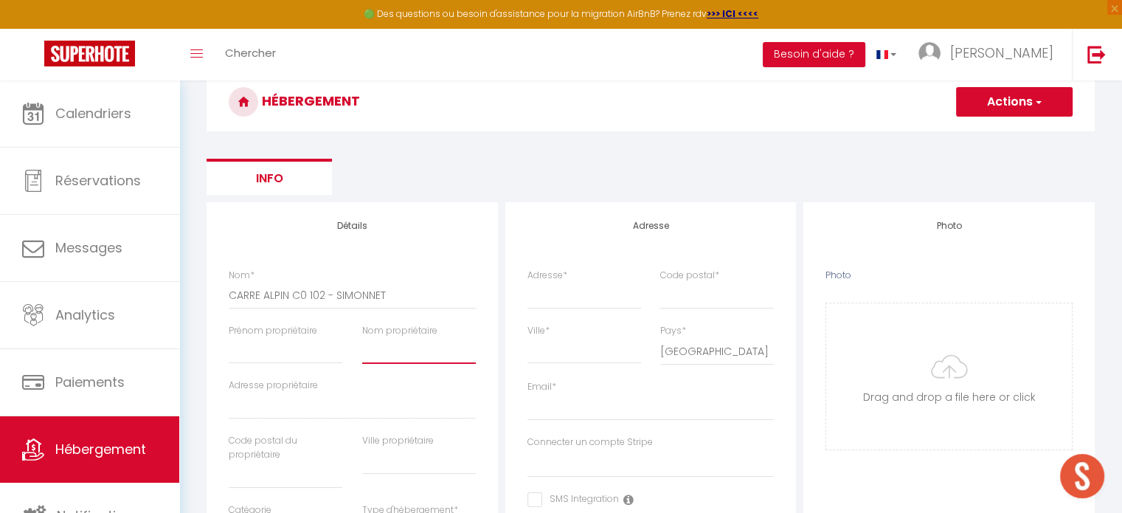
click at [431, 348] on input "Nom propriétaire" at bounding box center [419, 350] width 114 height 27
click at [281, 350] on input "Prénom propriétaire" at bounding box center [286, 350] width 114 height 27
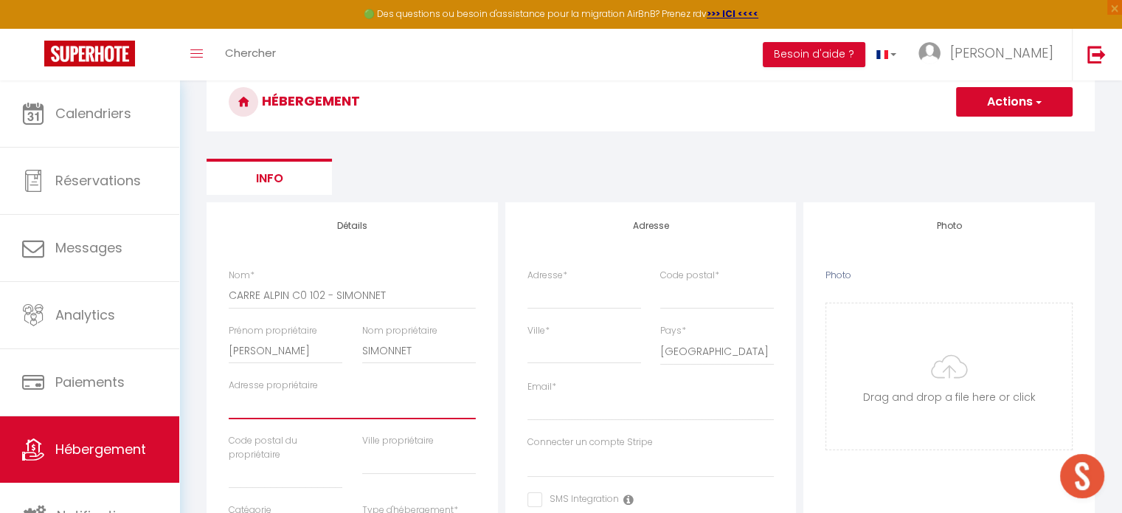
click at [282, 398] on input "Adresse propriétaire" at bounding box center [352, 406] width 247 height 27
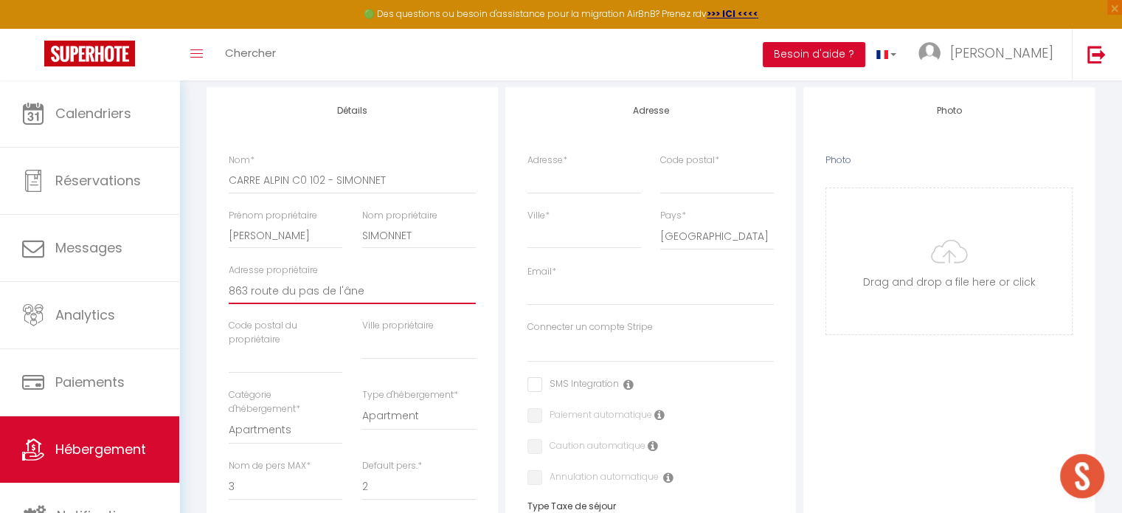
scroll to position [183, 0]
click at [294, 356] on input "text" at bounding box center [286, 357] width 114 height 27
click at [427, 352] on input "text" at bounding box center [419, 343] width 114 height 27
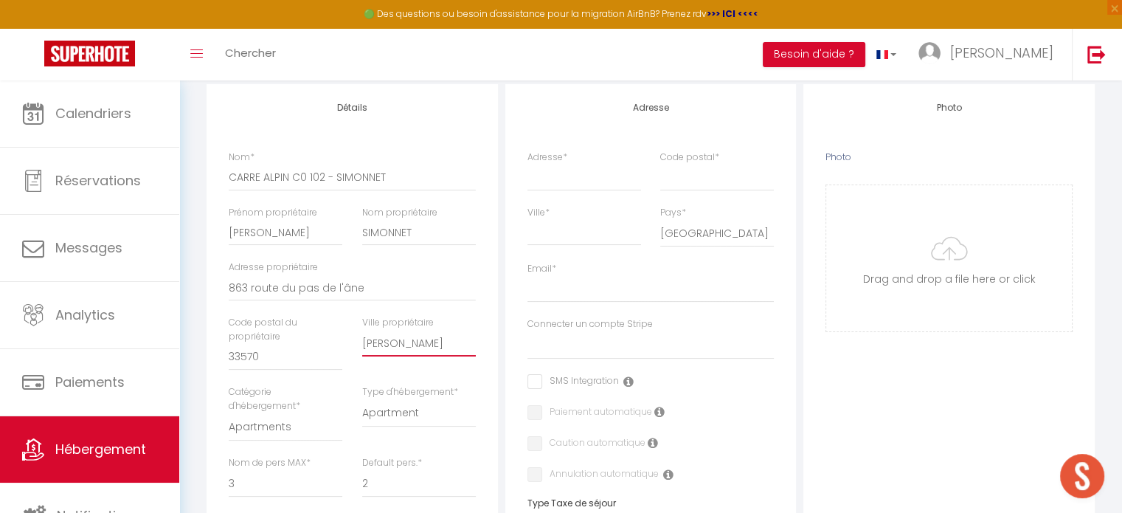
scroll to position [0, 0]
click at [458, 344] on input "LES ARTIGUES DE LUCAS" at bounding box center [419, 343] width 114 height 27
click at [489, 352] on div "Détails Nom * CARRE ALPIN C0 102 - SIMONNET Prénom propriétaire Guillaume Nom p…" at bounding box center [353, 510] width 292 height 852
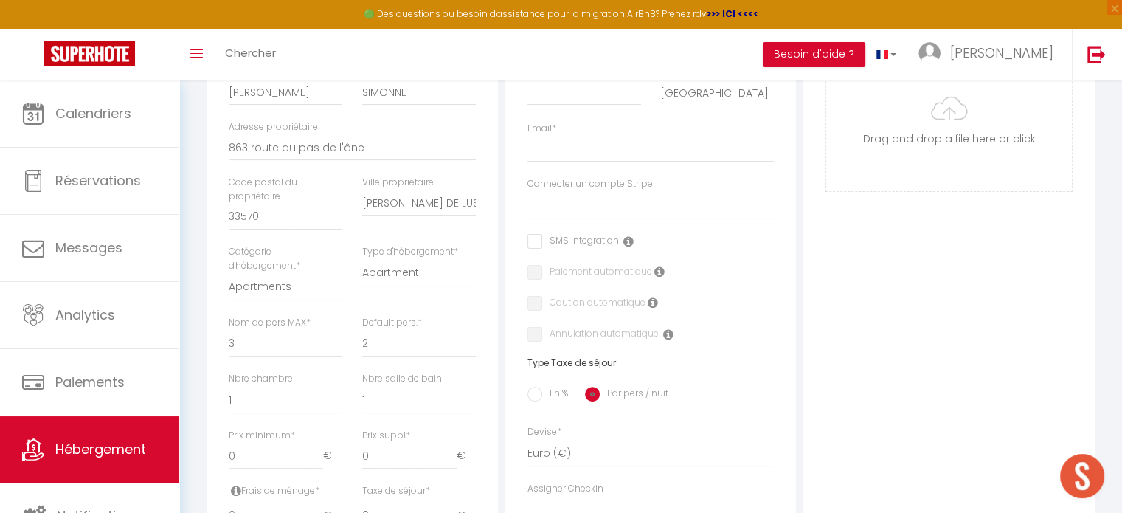
scroll to position [387, 0]
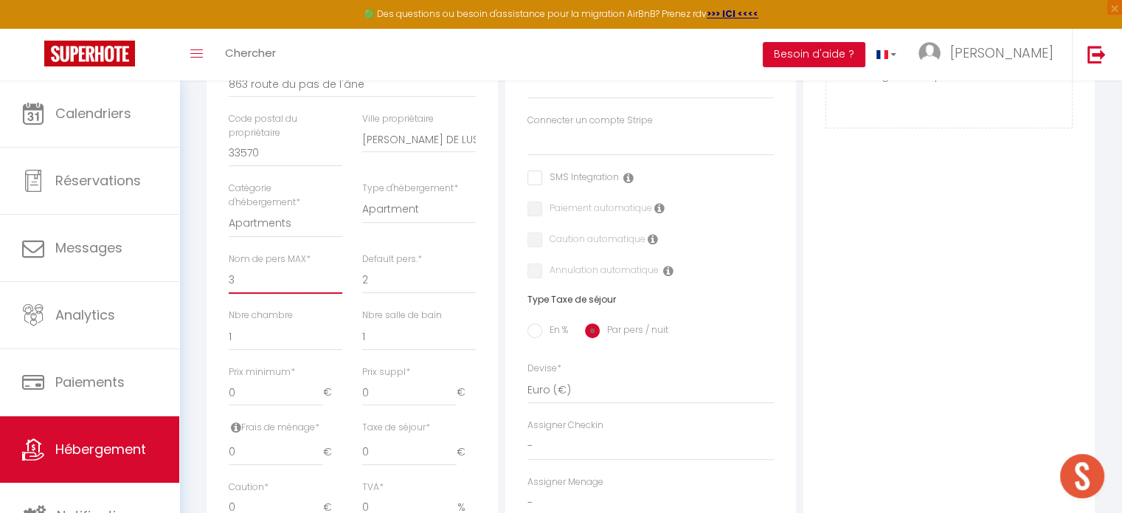
click at [272, 277] on select "1 2 3 4 5 6 7 8 9 10 11 12 13 14" at bounding box center [286, 280] width 114 height 28
click at [229, 266] on select "1 2 3 4 5 6 7 8 9 10 11 12 13 14" at bounding box center [286, 280] width 114 height 28
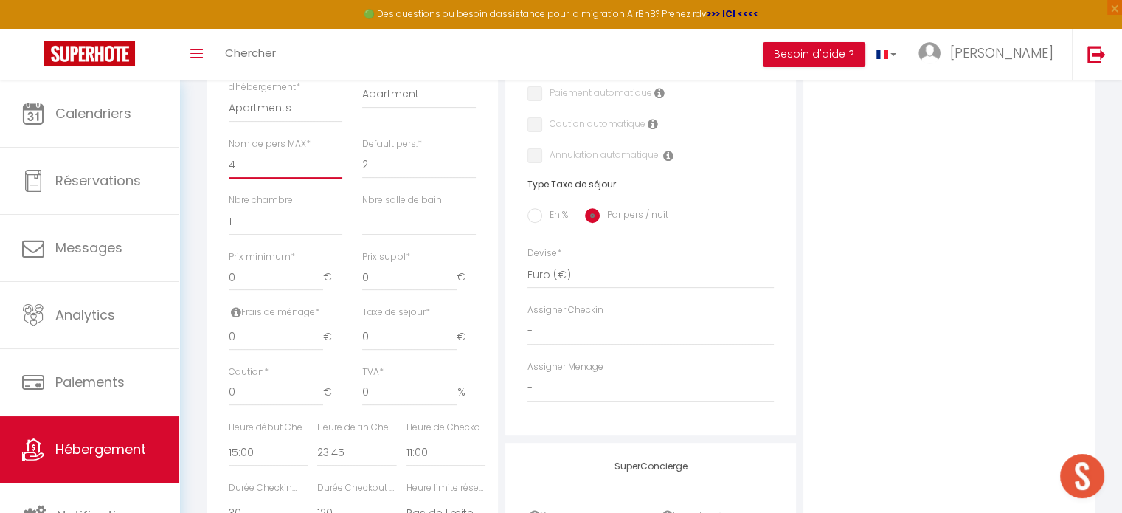
scroll to position [576, 0]
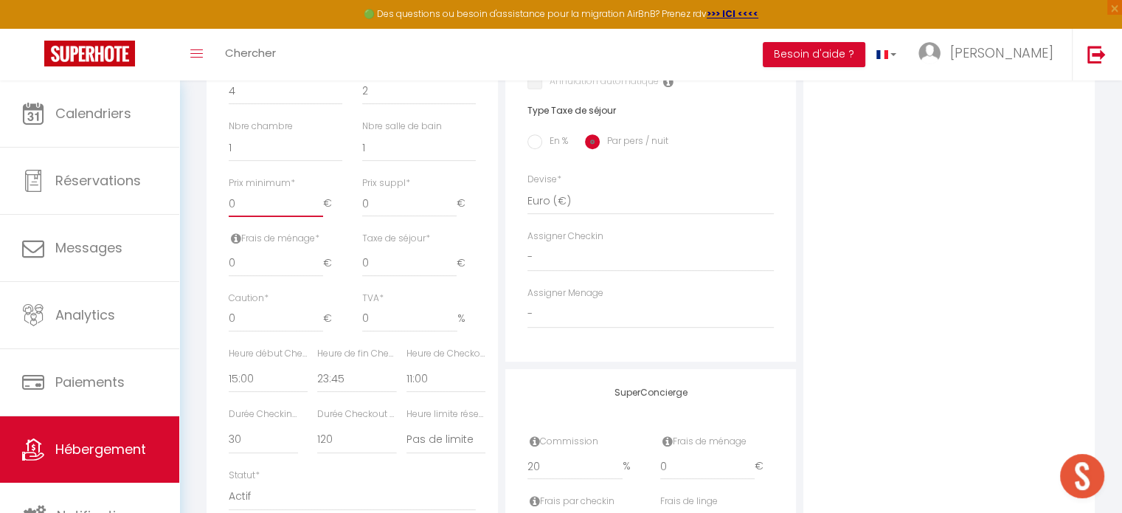
click at [272, 209] on input "0" at bounding box center [276, 203] width 94 height 27
click at [257, 263] on input "0" at bounding box center [276, 263] width 94 height 27
click at [263, 317] on input "0" at bounding box center [276, 319] width 94 height 27
click at [203, 328] on div "Détails Nom * CARRE ALPIN C0 102 - SIMONNET Prénom propriétaire Guillaume Nom p…" at bounding box center [352, 162] width 299 height 940
click at [254, 383] on select "00:00 00:15 00:30 00:45 01:00 01:15 01:30 01:45 02:00 02:15 02:30 02:45 03:00" at bounding box center [268, 379] width 79 height 28
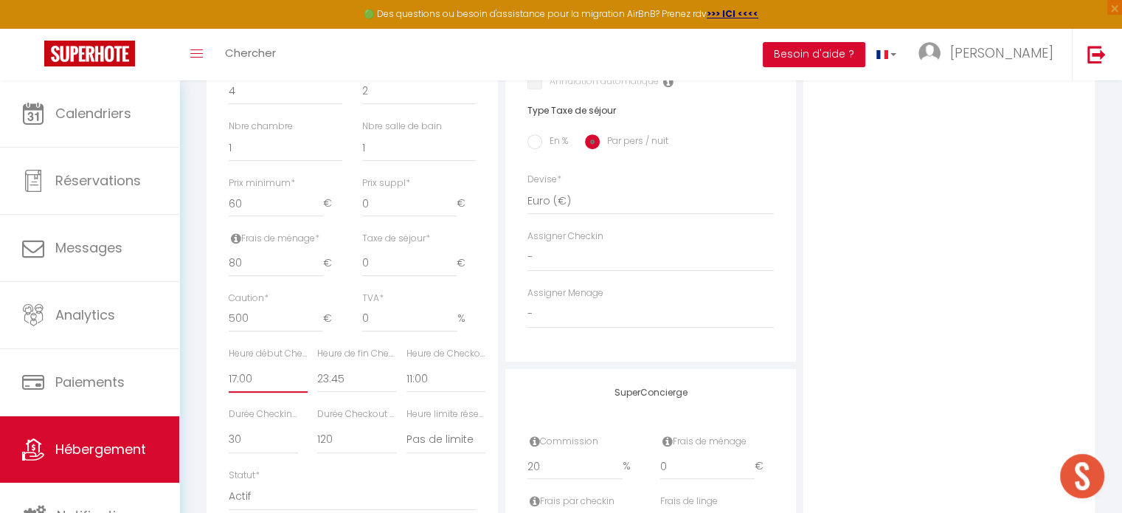
click at [229, 365] on select "00:00 00:15 00:30 00:45 01:00 01:15 01:30 01:45 02:00 02:15 02:30 02:45 03:00" at bounding box center [268, 379] width 79 height 28
click at [418, 379] on select "00:00 00:15 00:30 00:45 01:00 01:15 01:30 01:45 02:00 02:15 02:30 02:45 03:00" at bounding box center [446, 379] width 79 height 28
click at [407, 365] on select "00:00 00:15 00:30 00:45 01:00 01:15 01:30 01:45 02:00 02:15 02:30 02:45 03:00" at bounding box center [446, 379] width 79 height 28
click at [498, 370] on div "Détails Nom * CARRE ALPIN C0 102 - SIMONNET Prénom propriétaire Guillaume Nom p…" at bounding box center [352, 162] width 299 height 940
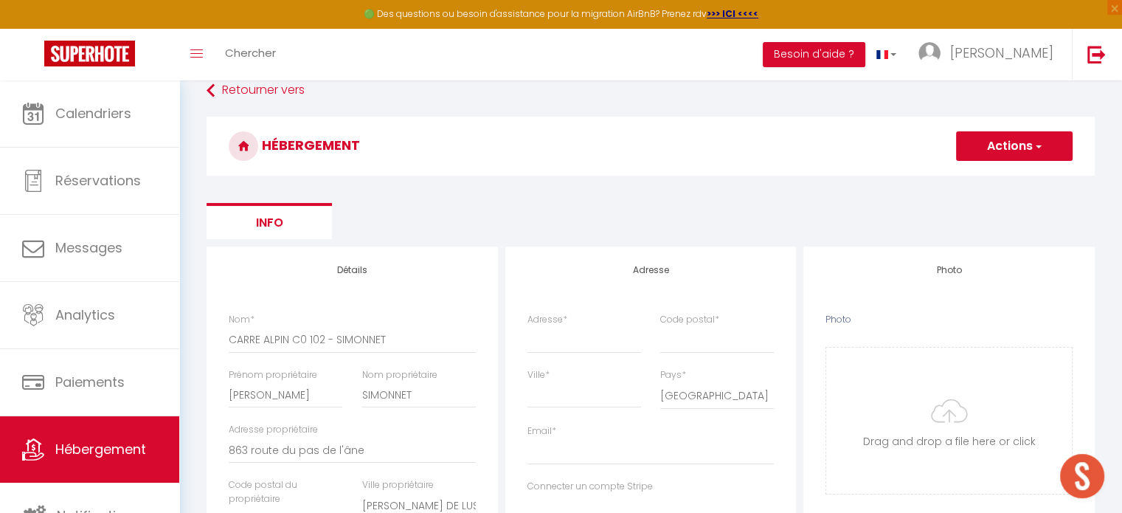
scroll to position [20, 0]
click at [550, 349] on input "Adresse *" at bounding box center [585, 340] width 114 height 27
click at [635, 342] on input "86 Rue des diables bleues" at bounding box center [585, 340] width 114 height 27
click at [688, 340] on input "Code postal *" at bounding box center [717, 340] width 114 height 27
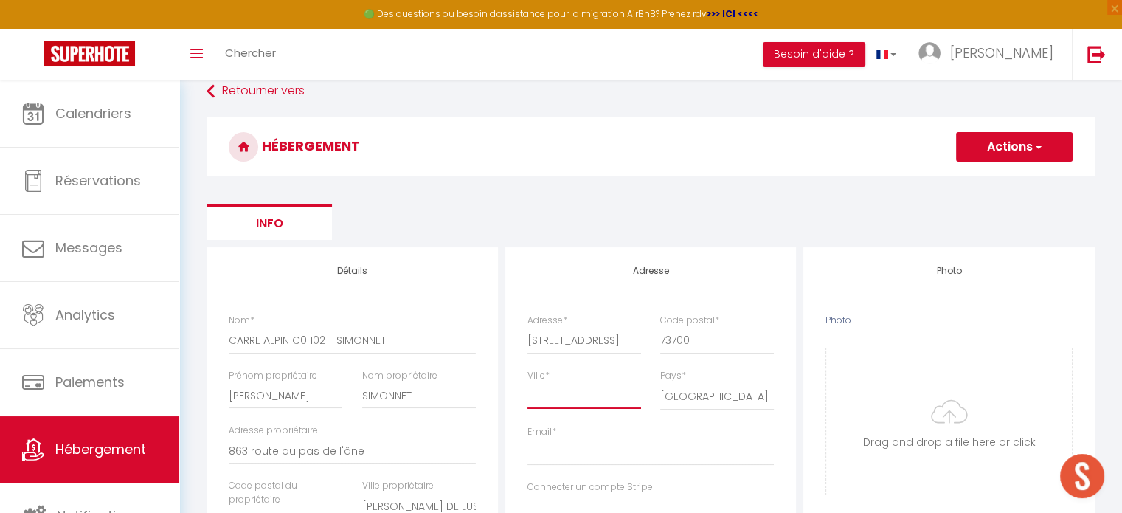
click at [570, 401] on input "Ville *" at bounding box center [585, 395] width 114 height 27
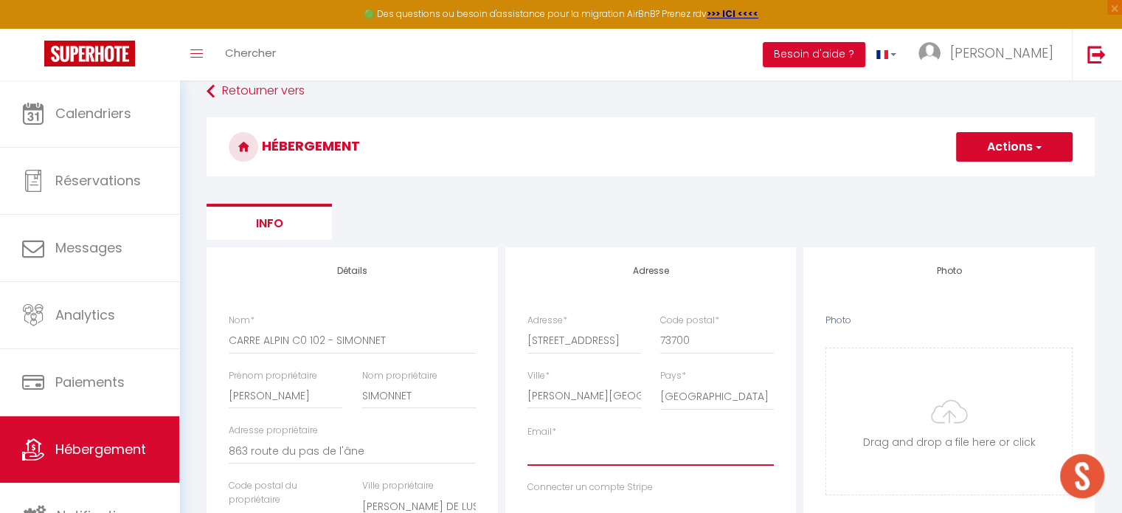
click at [561, 448] on input "Email *" at bounding box center [651, 452] width 247 height 27
click at [585, 235] on ul "Info" at bounding box center [651, 222] width 889 height 36
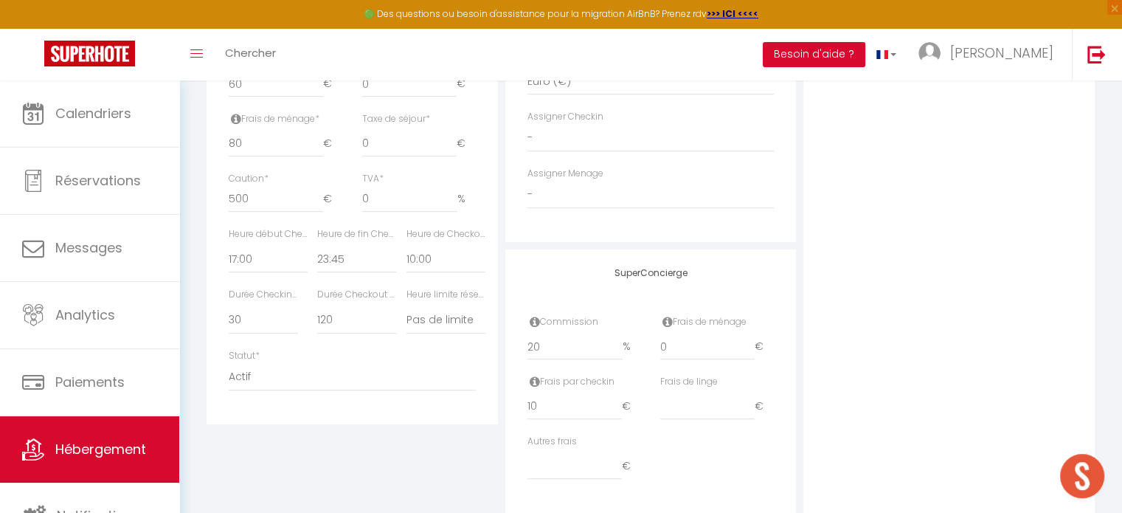
scroll to position [731, 0]
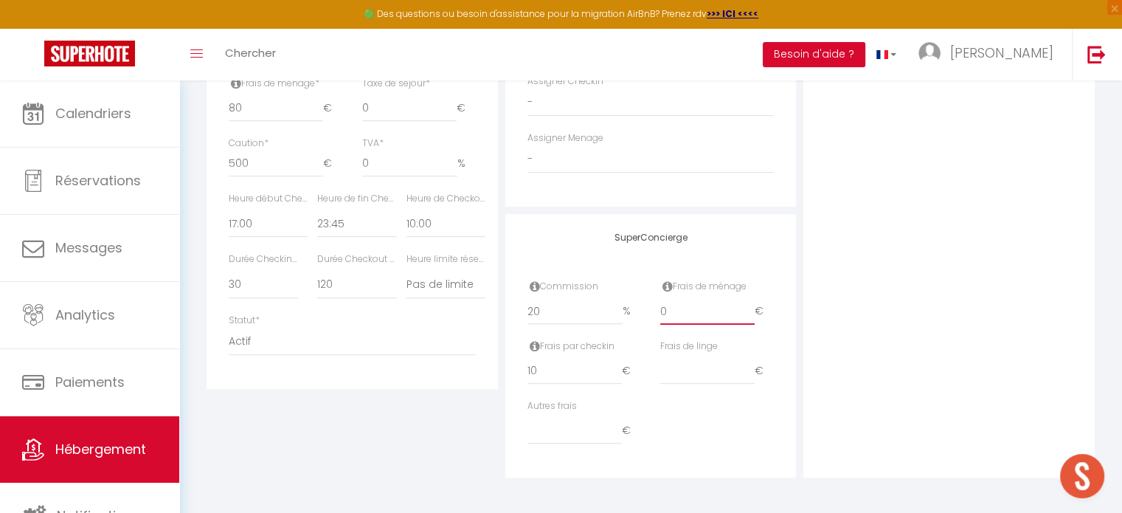
click at [677, 314] on input "0" at bounding box center [707, 311] width 94 height 27
click at [835, 389] on div "Photo Photo Drag and drop a file here or click Ooops, something wrong appended.…" at bounding box center [950, 7] width 292 height 940
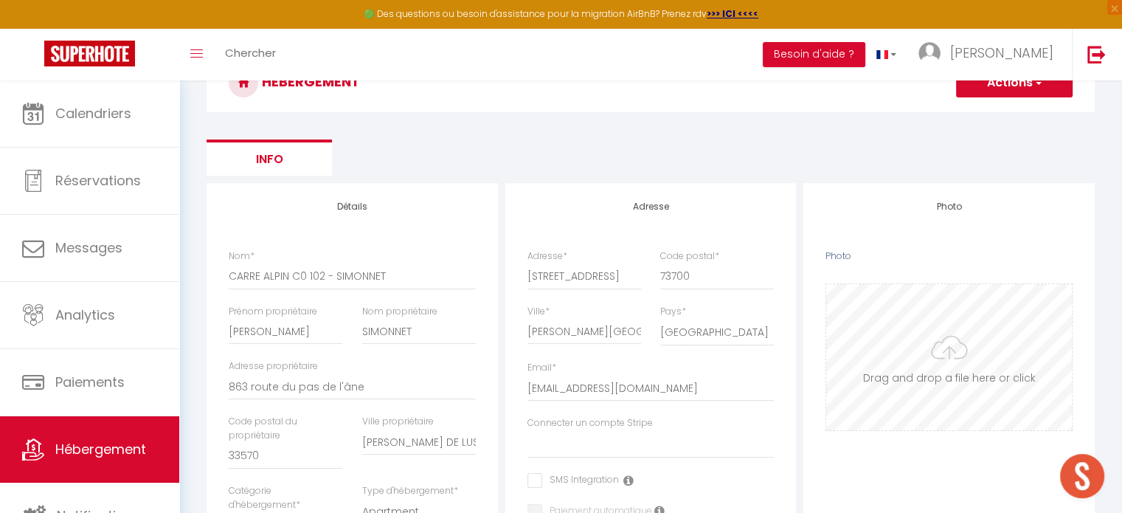
scroll to position [60, 0]
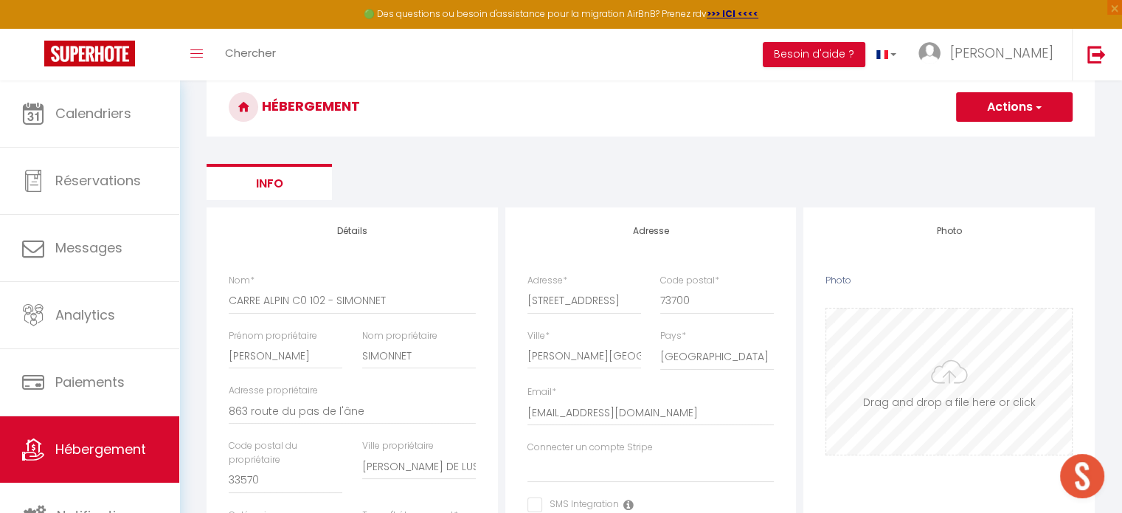
click at [896, 333] on input "Photo" at bounding box center [950, 381] width 246 height 146
click at [910, 345] on input "Photo" at bounding box center [950, 381] width 246 height 146
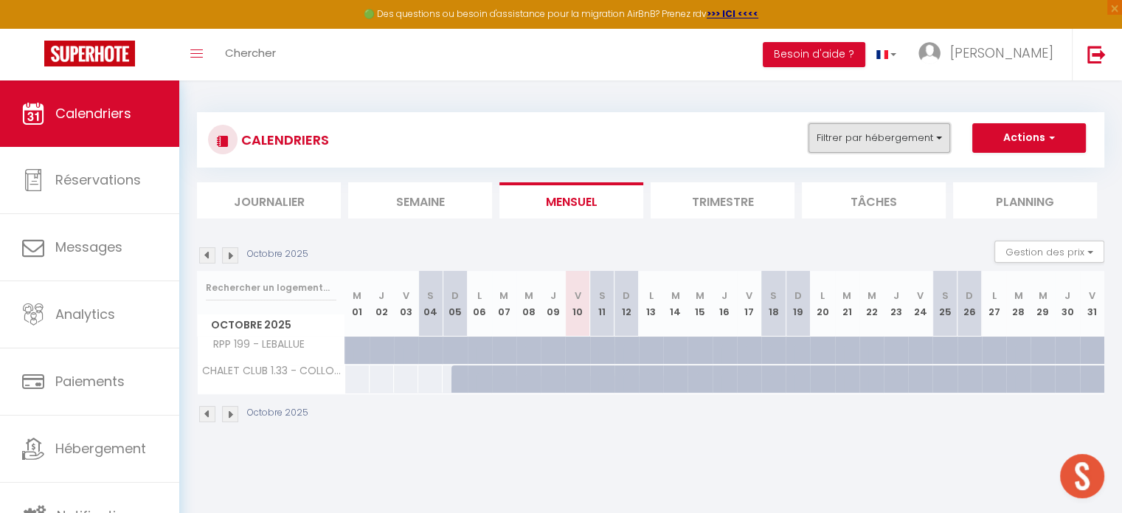
click at [841, 124] on button "Filtrer par hébergement" at bounding box center [880, 138] width 142 height 30
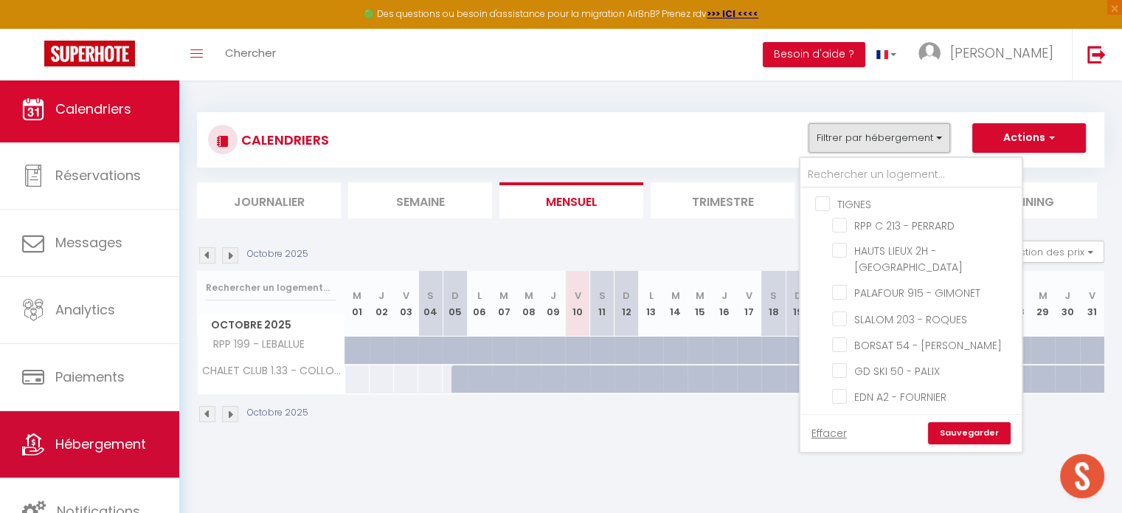
click at [41, 444] on icon at bounding box center [33, 444] width 22 height 22
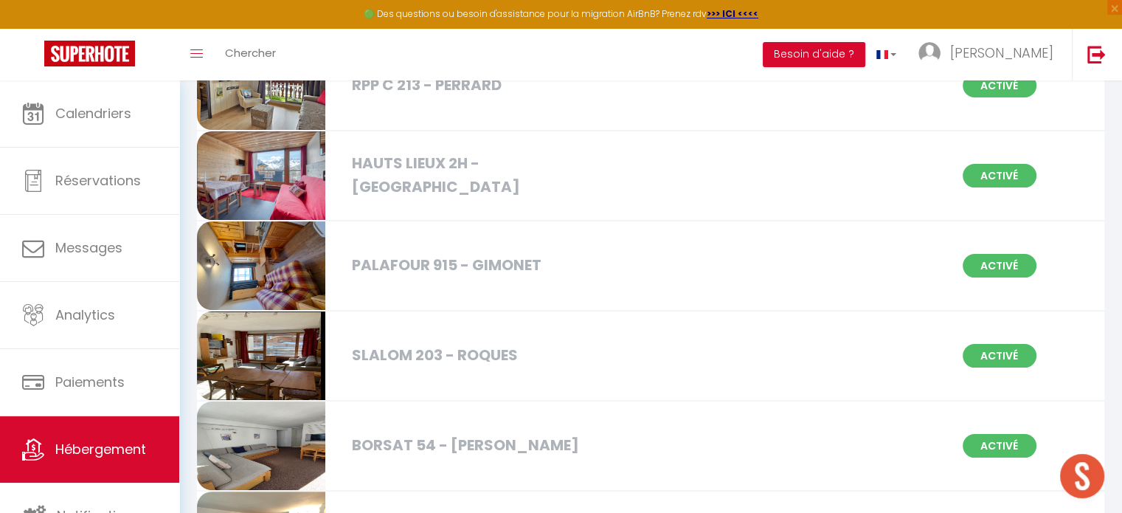
scroll to position [260, 0]
